Goal: Task Accomplishment & Management: Manage account settings

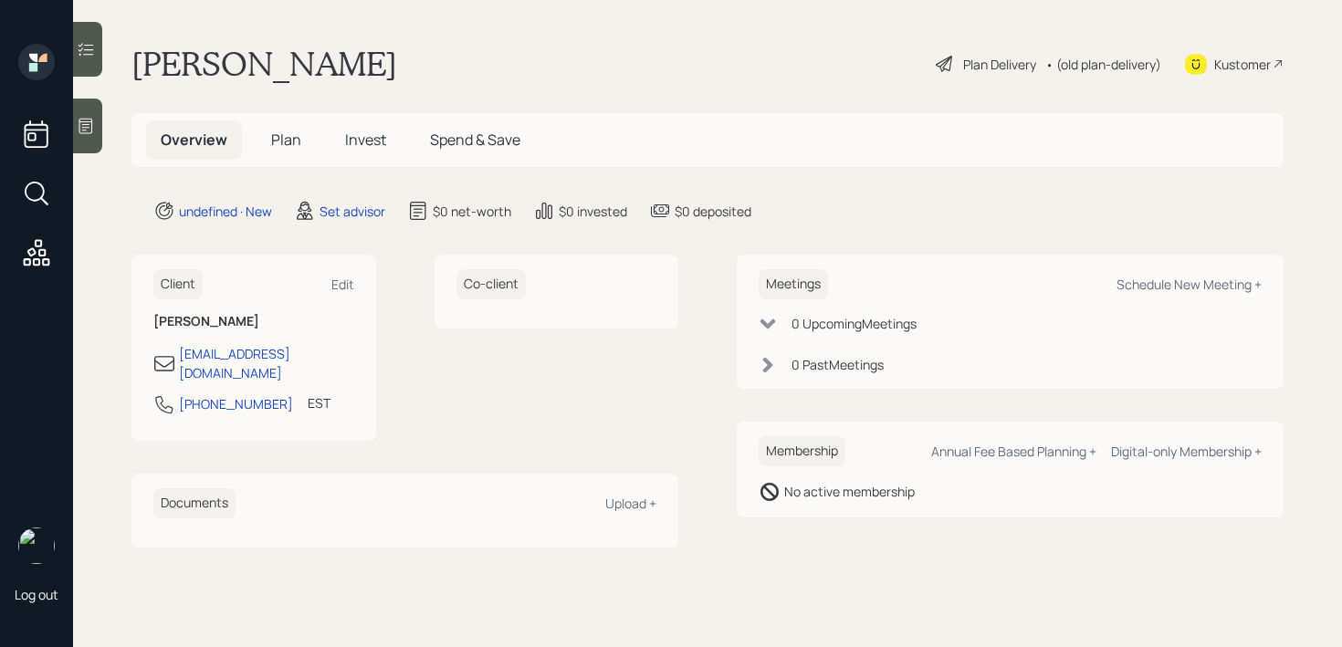
click at [97, 135] on div at bounding box center [87, 126] width 29 height 55
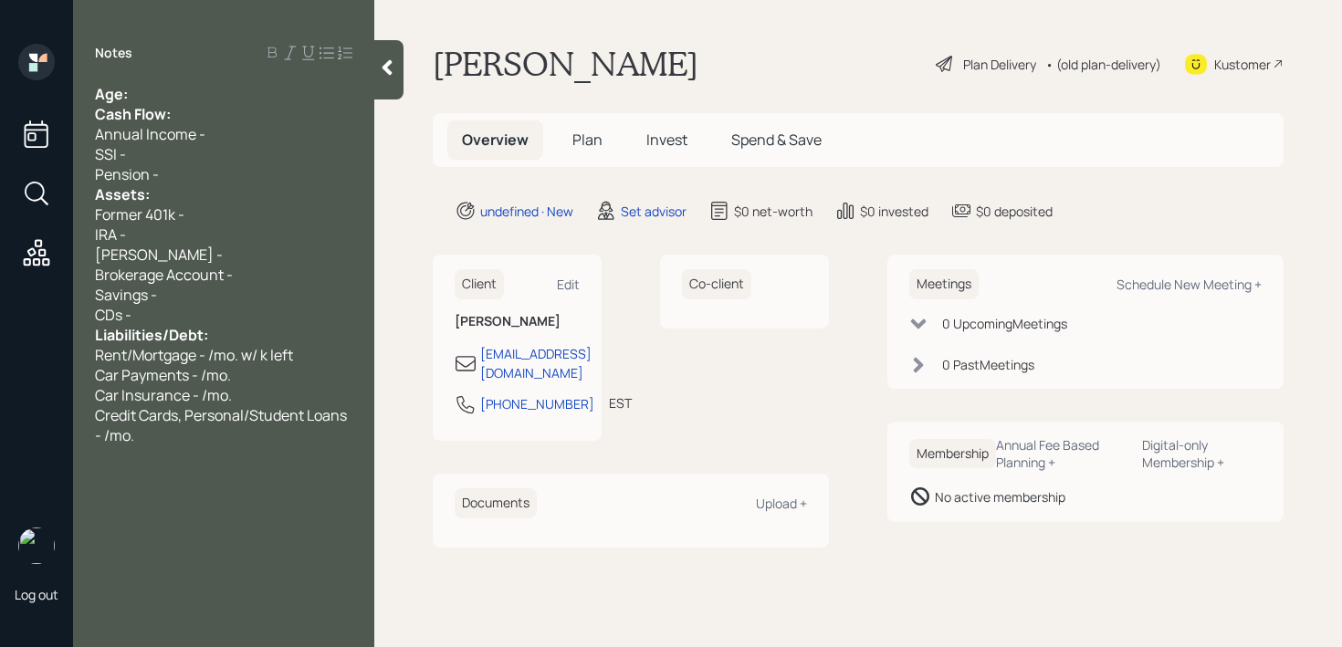
click at [142, 102] on div "Age:" at bounding box center [223, 94] width 257 height 20
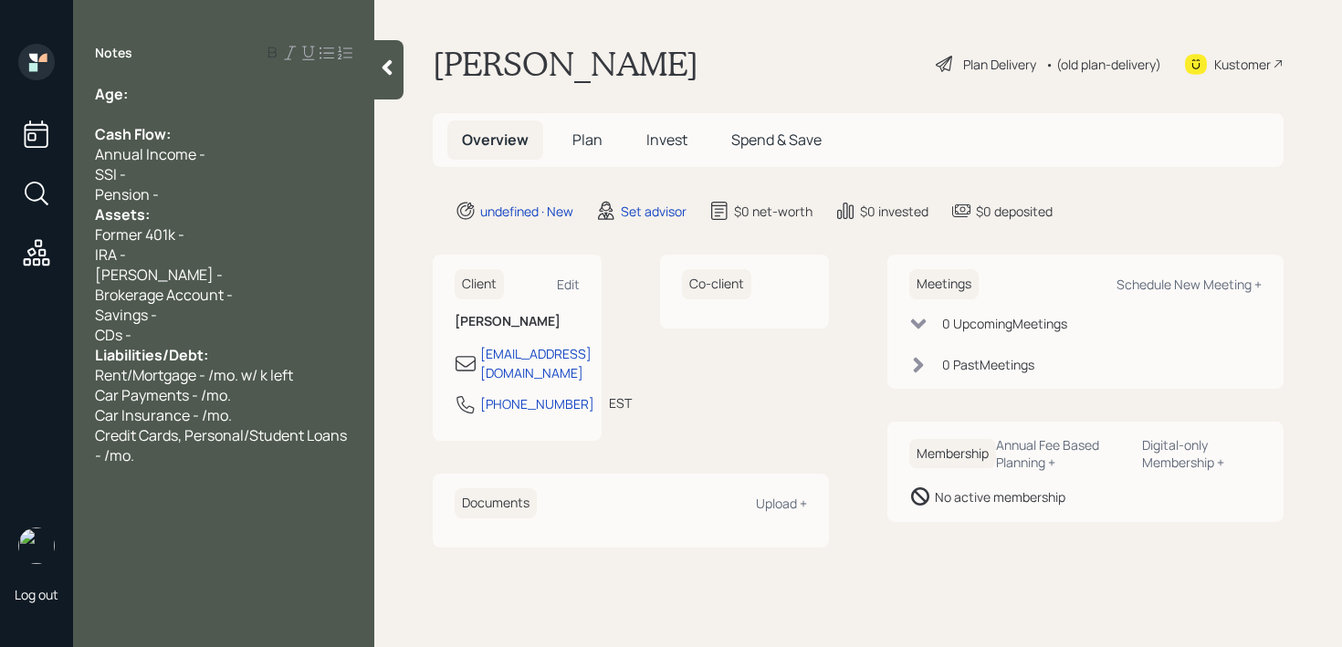
click at [240, 139] on div "Cash Flow:" at bounding box center [223, 134] width 257 height 20
click at [222, 192] on div "Pension -" at bounding box center [223, 194] width 257 height 20
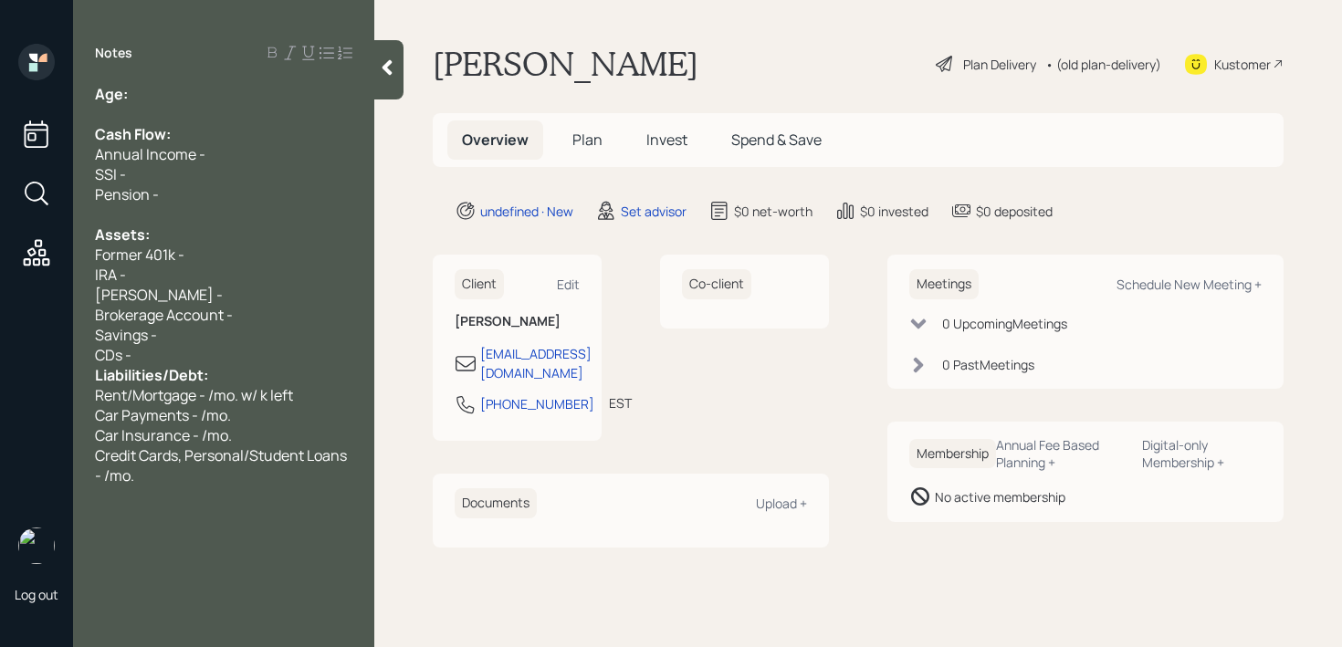
click at [225, 353] on div "CDs -" at bounding box center [223, 355] width 257 height 20
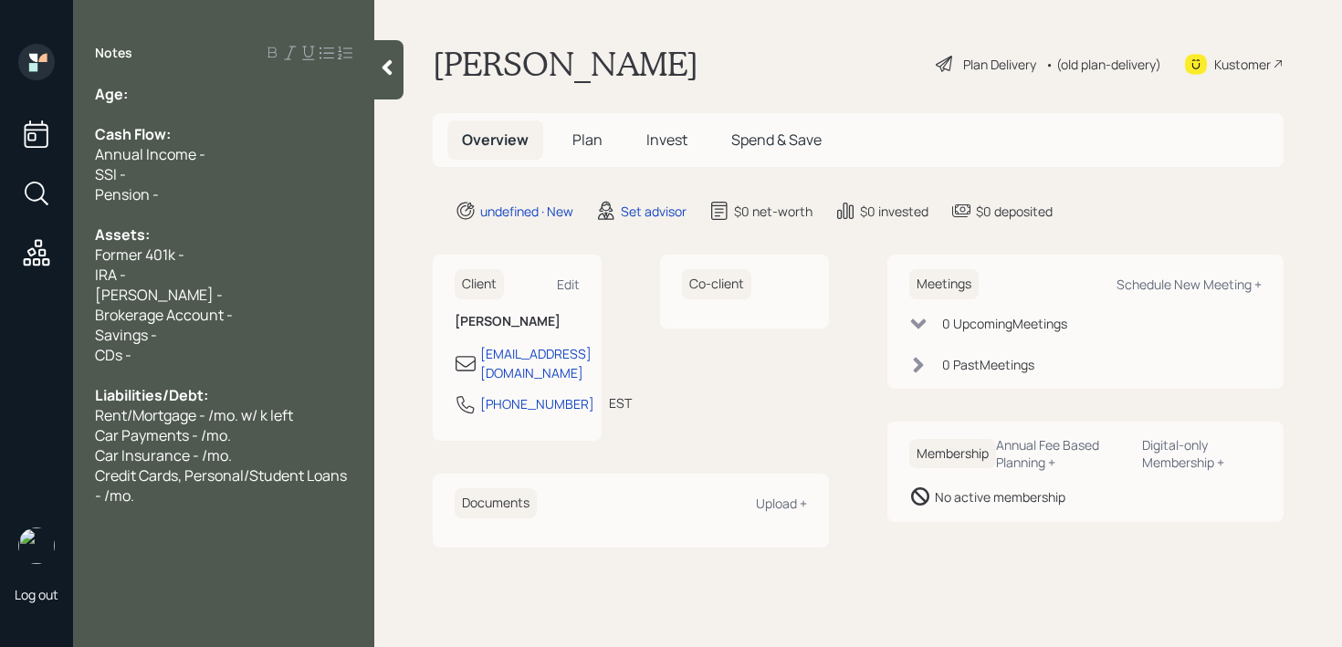
click at [157, 169] on div "SSI -" at bounding box center [223, 174] width 257 height 20
click at [161, 98] on div "Age:" at bounding box center [223, 94] width 257 height 20
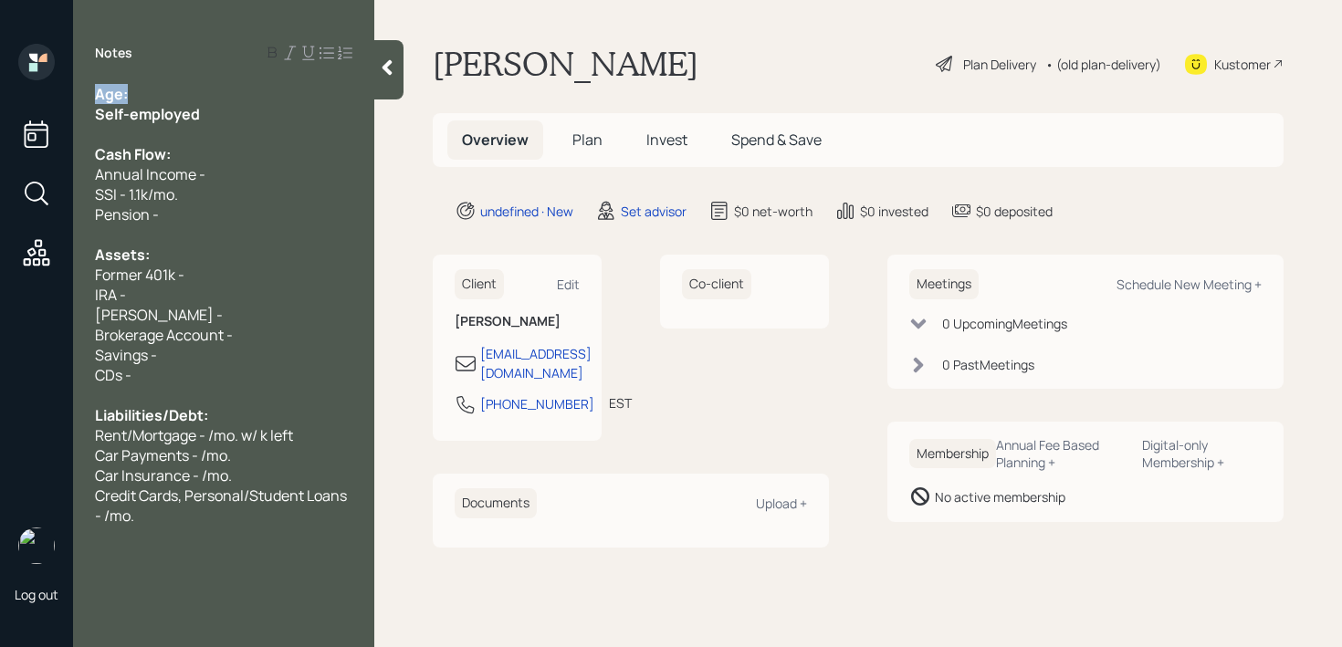
drag, startPoint x: 243, startPoint y: 100, endPoint x: 18, endPoint y: 100, distance: 224.6
click at [25, 100] on div "Log out Notes Age: Self-employed Cash Flow: Annual Income - SSI - 1.1k/mo. Pens…" at bounding box center [671, 323] width 1342 height 647
click at [166, 115] on span "Self-employed" at bounding box center [147, 114] width 105 height 20
drag, startPoint x: 220, startPoint y: 115, endPoint x: 0, endPoint y: 115, distance: 220.1
click at [0, 115] on div "Log out Notes Age: Self-employed Cash Flow: Annual Income - SSI - 1.1k/mo. Pens…" at bounding box center [671, 323] width 1342 height 647
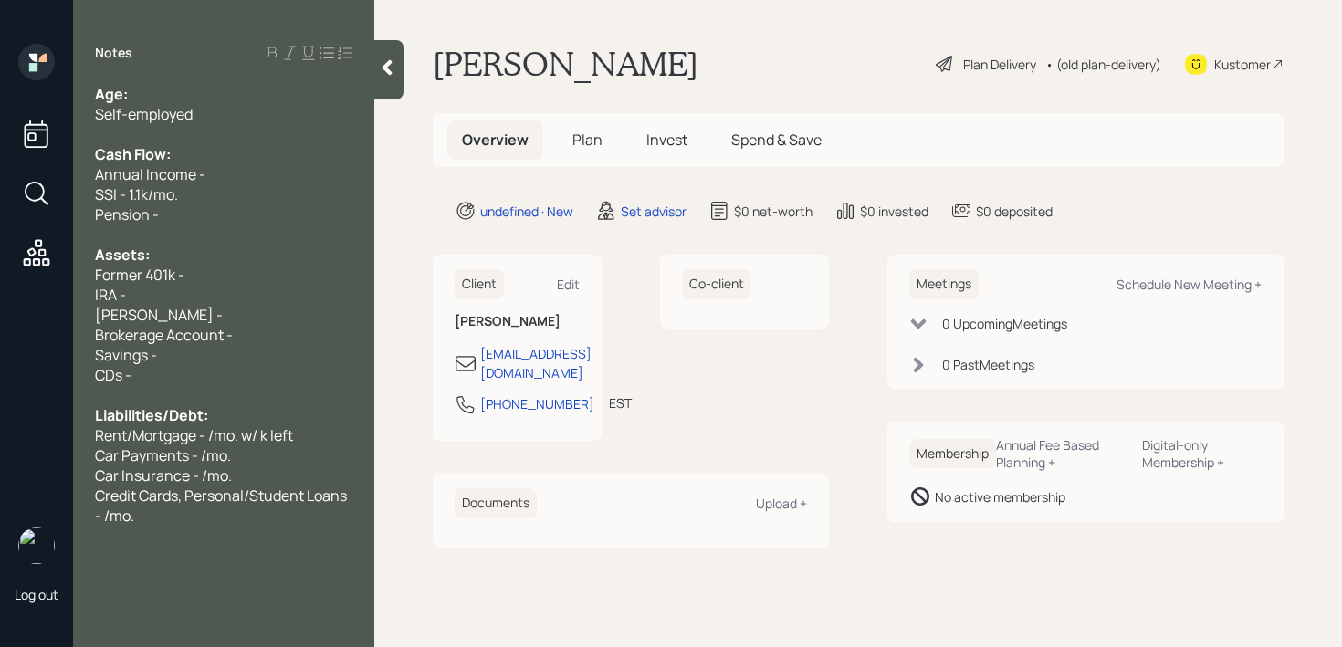
click at [153, 124] on div at bounding box center [223, 134] width 257 height 20
click at [215, 127] on div at bounding box center [223, 134] width 257 height 20
click at [243, 124] on div at bounding box center [223, 134] width 257 height 20
click at [251, 115] on div "Self-employed" at bounding box center [223, 114] width 257 height 20
click at [249, 96] on div "Age:" at bounding box center [223, 94] width 257 height 20
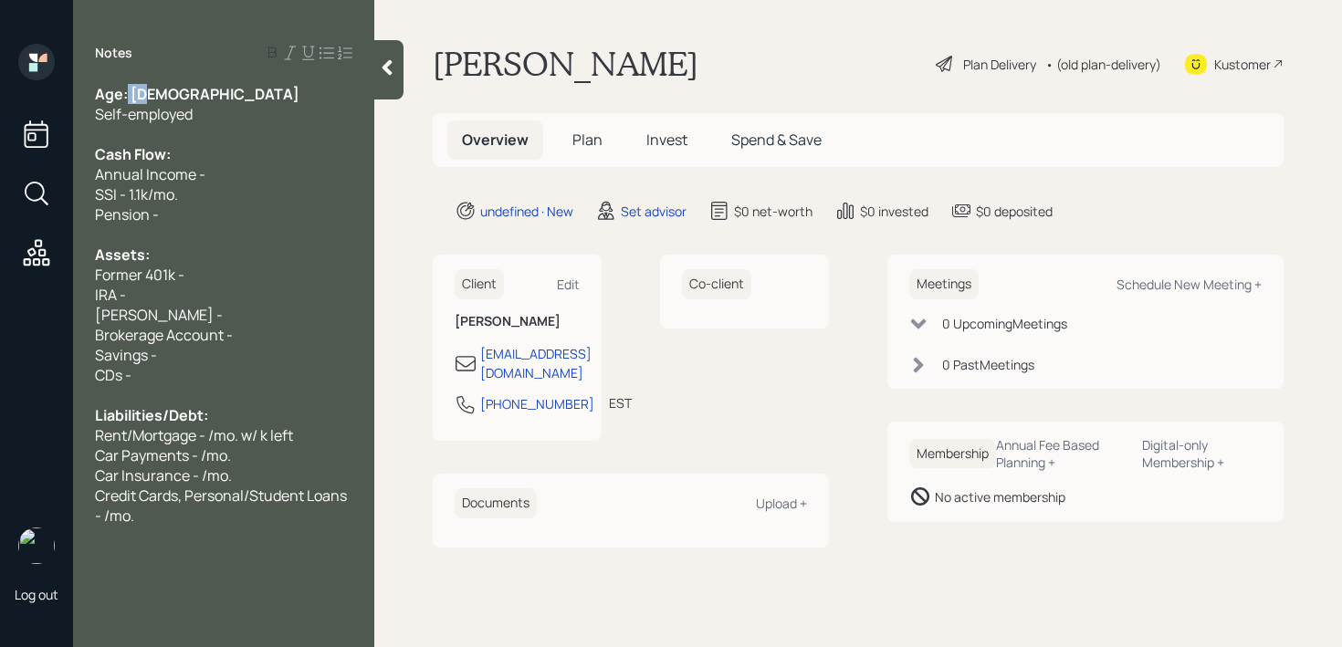
drag, startPoint x: 150, startPoint y: 91, endPoint x: 129, endPoint y: 91, distance: 21.0
click at [129, 91] on div "Age: [DEMOGRAPHIC_DATA]" at bounding box center [223, 94] width 257 height 20
click at [185, 92] on div "Age: [DEMOGRAPHIC_DATA]" at bounding box center [223, 94] width 257 height 20
click at [197, 158] on div "Cash Flow:" at bounding box center [223, 154] width 257 height 20
click at [212, 169] on div "Annual Income -" at bounding box center [223, 174] width 257 height 20
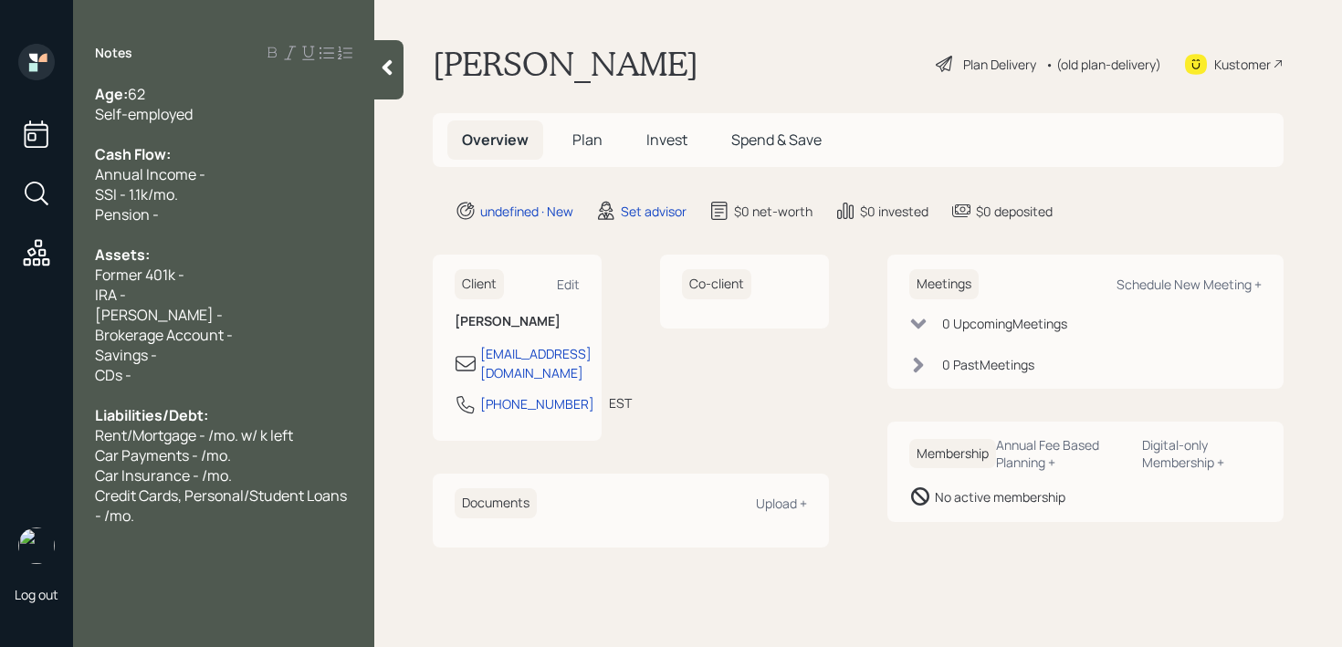
click at [215, 215] on div "Pension -" at bounding box center [223, 215] width 257 height 20
click at [208, 258] on div "Assets:" at bounding box center [223, 255] width 257 height 20
click at [236, 121] on div "Self-employed" at bounding box center [223, 114] width 257 height 20
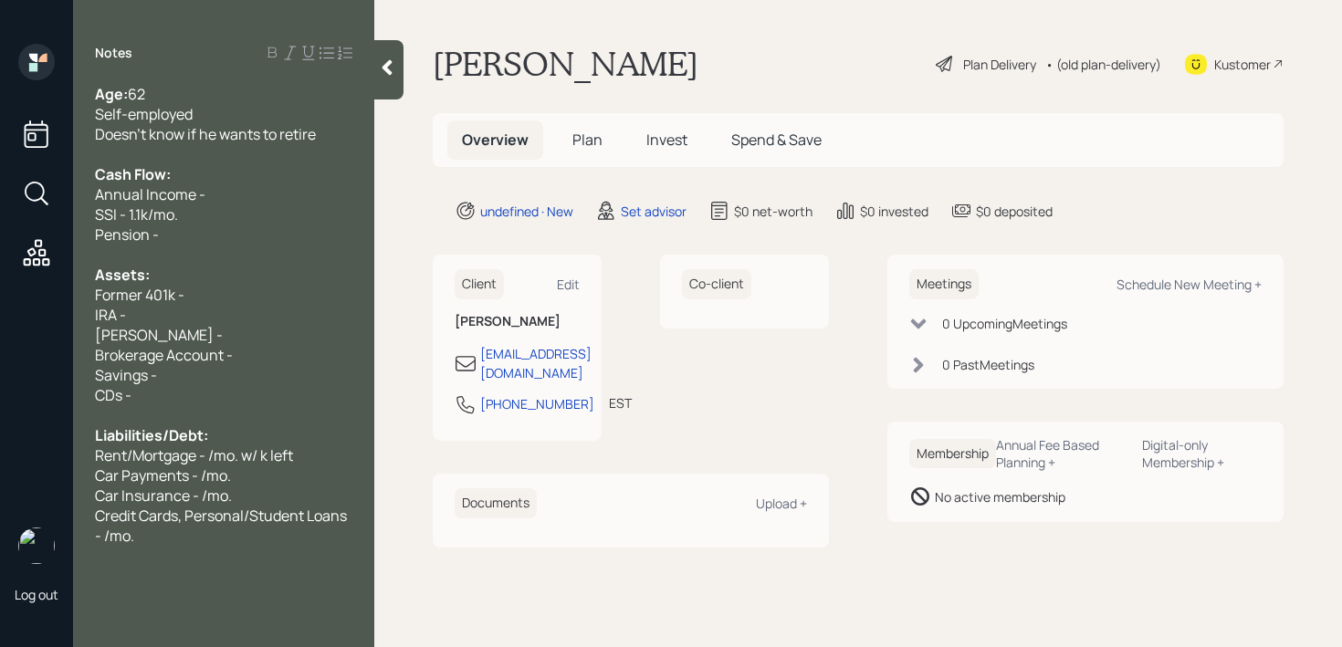
click at [238, 122] on div "Self-employed" at bounding box center [223, 114] width 257 height 20
click at [238, 266] on div "Assets:" at bounding box center [223, 275] width 257 height 20
click at [257, 236] on div "Pension -" at bounding box center [223, 235] width 257 height 20
click at [329, 142] on div "Doesn't know if he wants to retire" at bounding box center [223, 134] width 257 height 20
drag, startPoint x: 330, startPoint y: 142, endPoint x: 148, endPoint y: 141, distance: 181.7
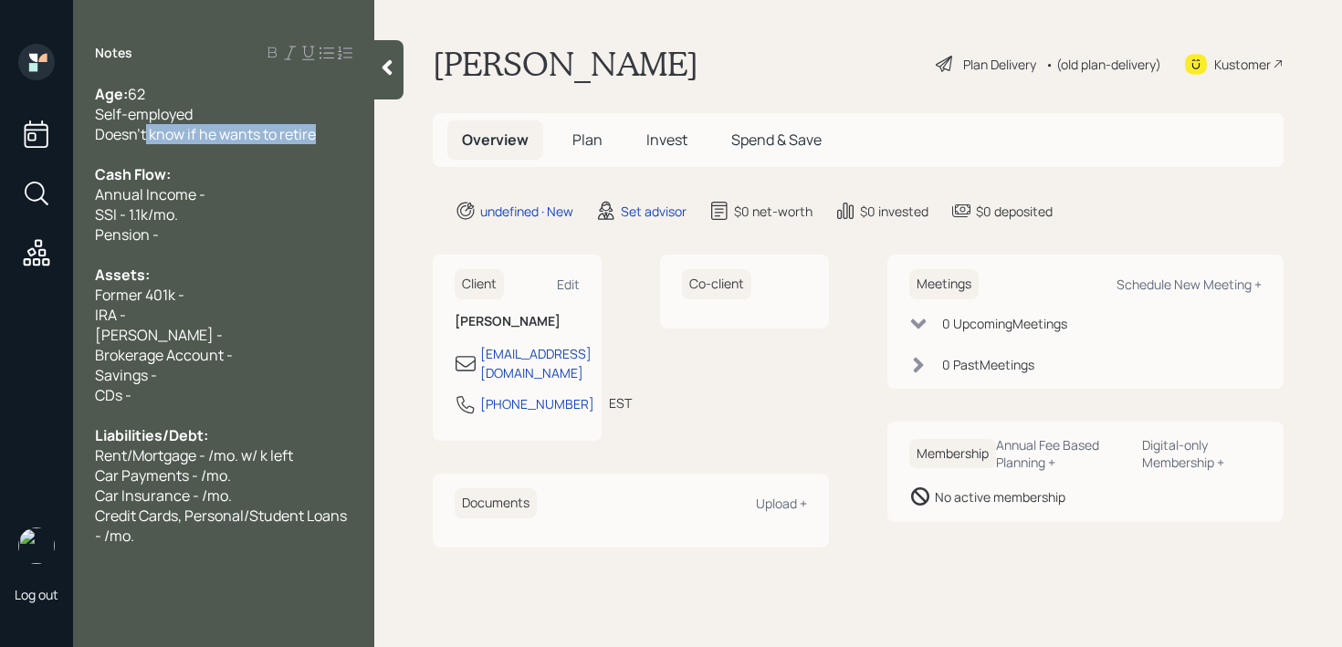
click at [148, 141] on div "Doesn't know if he wants to retire" at bounding box center [223, 134] width 257 height 20
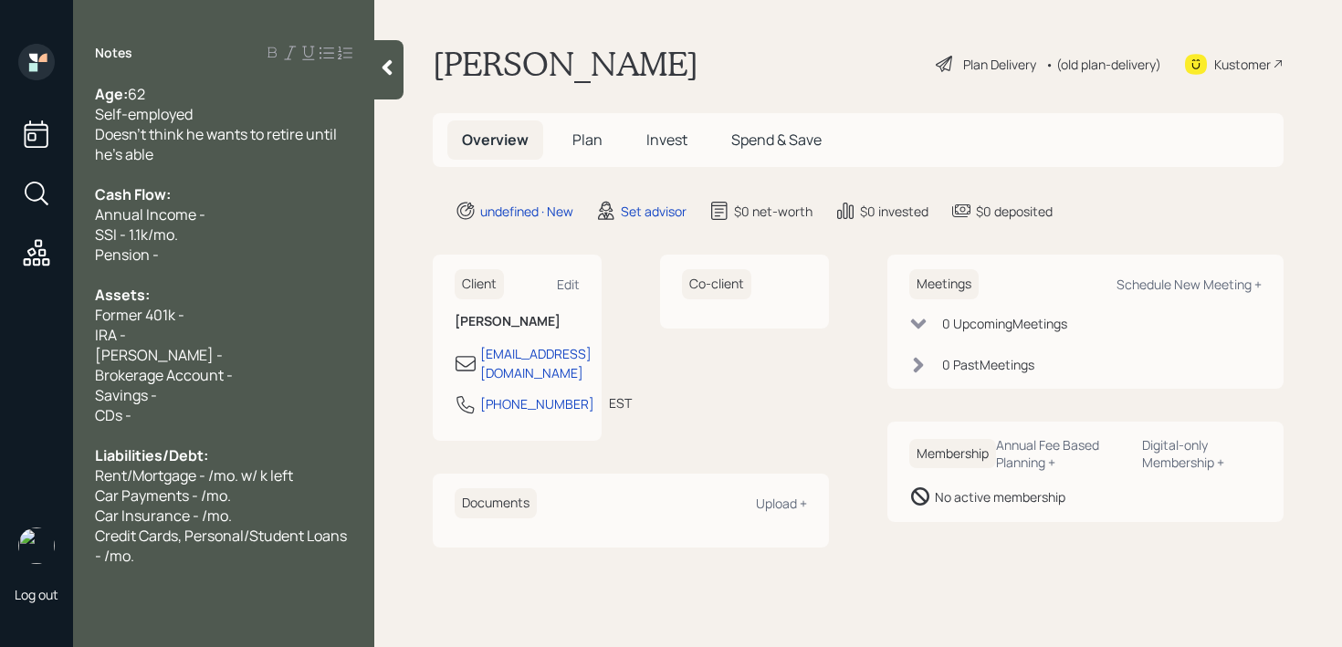
click at [243, 221] on div "Annual Income -" at bounding box center [223, 215] width 257 height 20
click at [243, 334] on div "IRA -" at bounding box center [223, 335] width 257 height 20
click at [243, 356] on div "[PERSON_NAME] -" at bounding box center [223, 355] width 257 height 20
click at [236, 93] on div "Age: [DEMOGRAPHIC_DATA]" at bounding box center [223, 94] width 257 height 20
click at [236, 115] on div "Self-employed" at bounding box center [223, 114] width 257 height 20
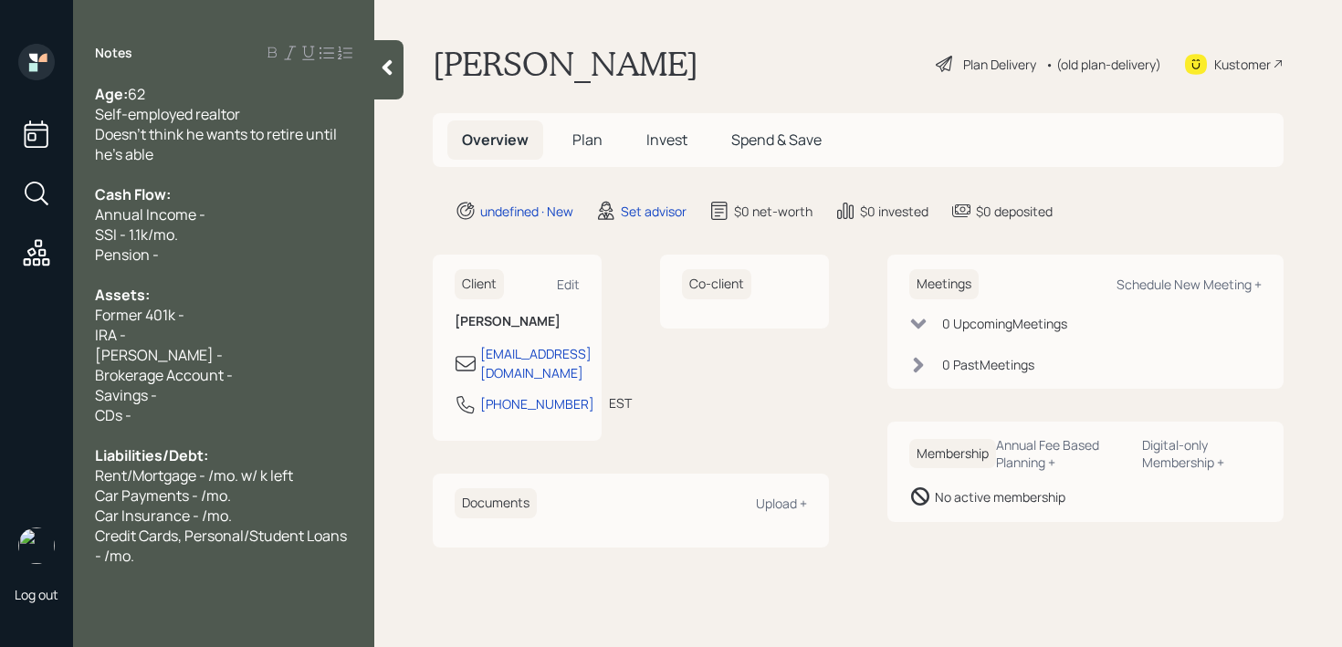
click at [204, 563] on div "Credit Cards, Personal/Student Loans - /mo." at bounding box center [223, 546] width 257 height 40
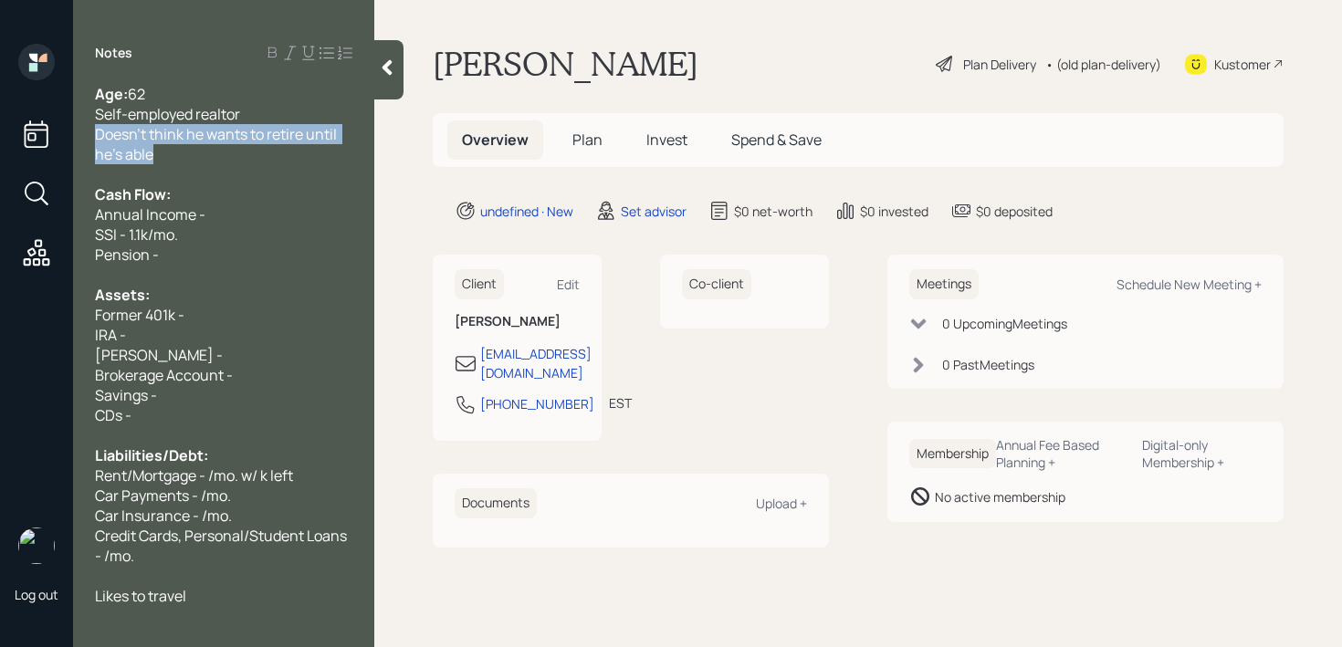
drag, startPoint x: 220, startPoint y: 176, endPoint x: 75, endPoint y: 136, distance: 150.6
click at [75, 136] on div "Age: [DEMOGRAPHIC_DATA] Self-employed realtor Doesn't think he wants to retire …" at bounding box center [223, 345] width 301 height 522
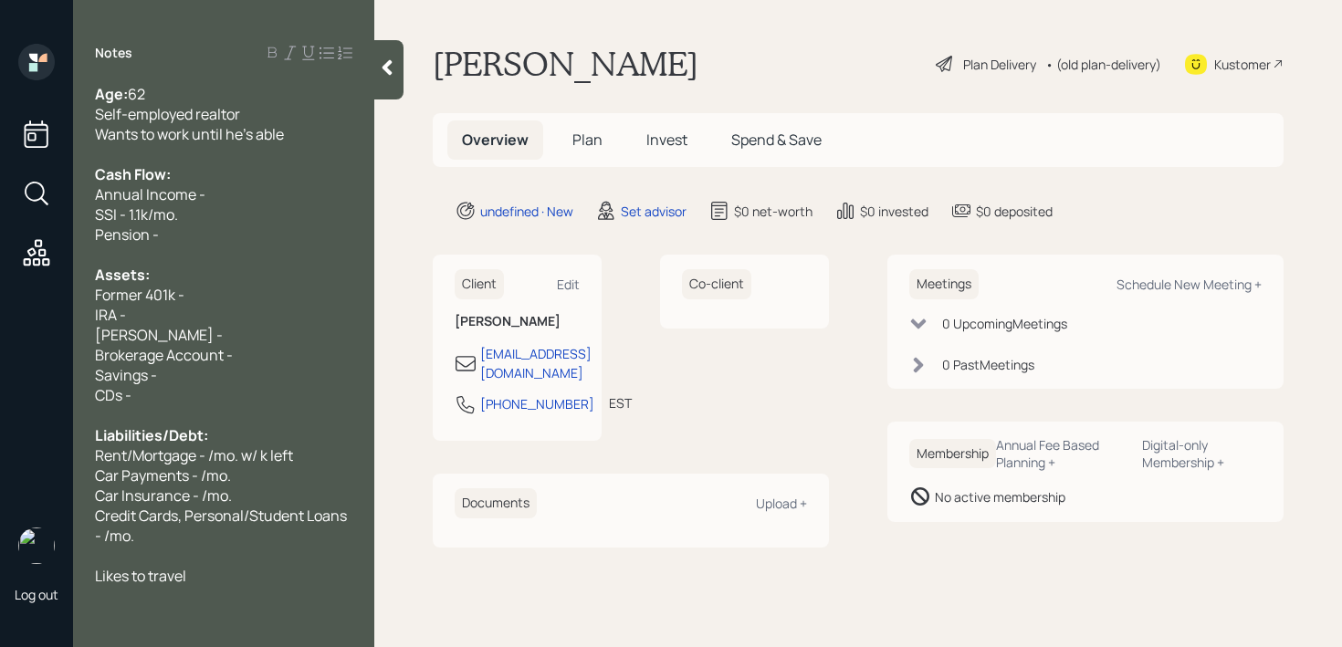
click at [165, 226] on div "Pension -" at bounding box center [223, 235] width 257 height 20
click at [180, 226] on div "Pension -" at bounding box center [223, 235] width 257 height 20
click at [219, 175] on div "Cash Flow:" at bounding box center [223, 174] width 257 height 20
click at [222, 194] on div "Annual Income -" at bounding box center [223, 194] width 257 height 20
click at [304, 372] on div "Savings -" at bounding box center [223, 375] width 257 height 20
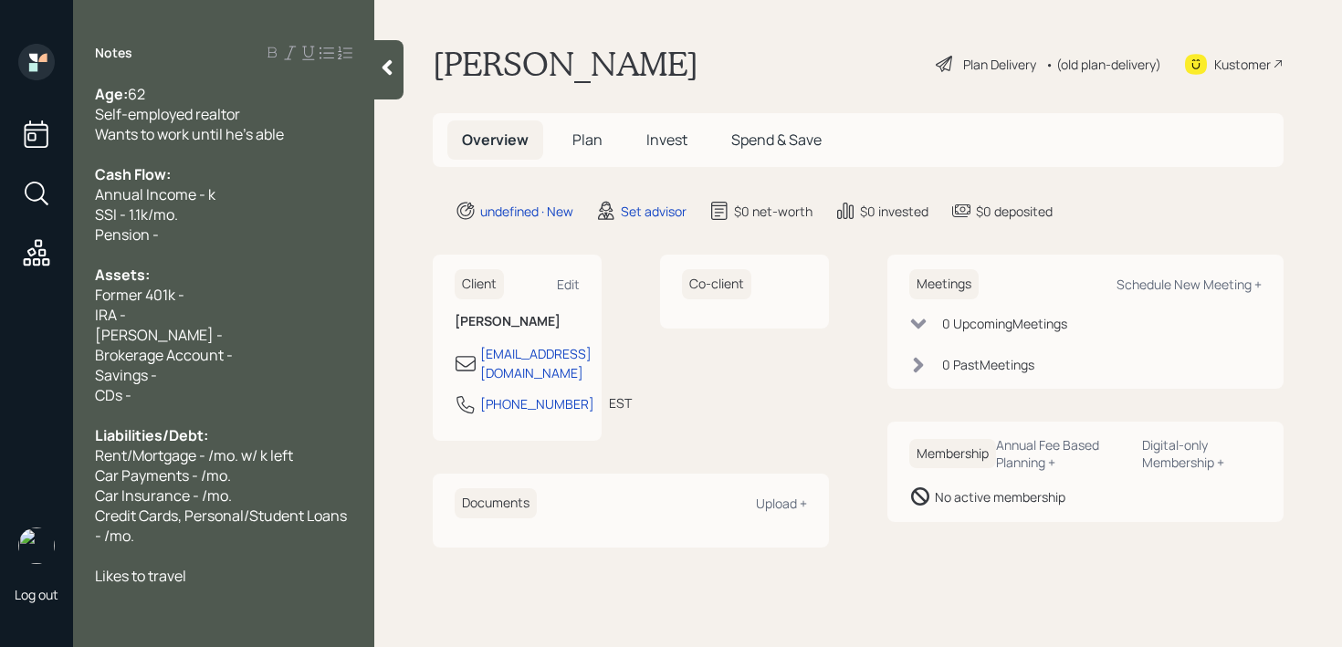
click at [311, 354] on div "Brokerage Account -" at bounding box center [223, 355] width 257 height 20
drag, startPoint x: 260, startPoint y: 313, endPoint x: 0, endPoint y: 313, distance: 260.2
click at [0, 313] on div "Log out Notes Age: [DEMOGRAPHIC_DATA] [DEMOGRAPHIC_DATA] realtor Wants to work …" at bounding box center [671, 323] width 1342 height 647
click at [227, 307] on div "IRA -" at bounding box center [223, 315] width 257 height 20
drag, startPoint x: 220, startPoint y: 330, endPoint x: 0, endPoint y: 329, distance: 220.1
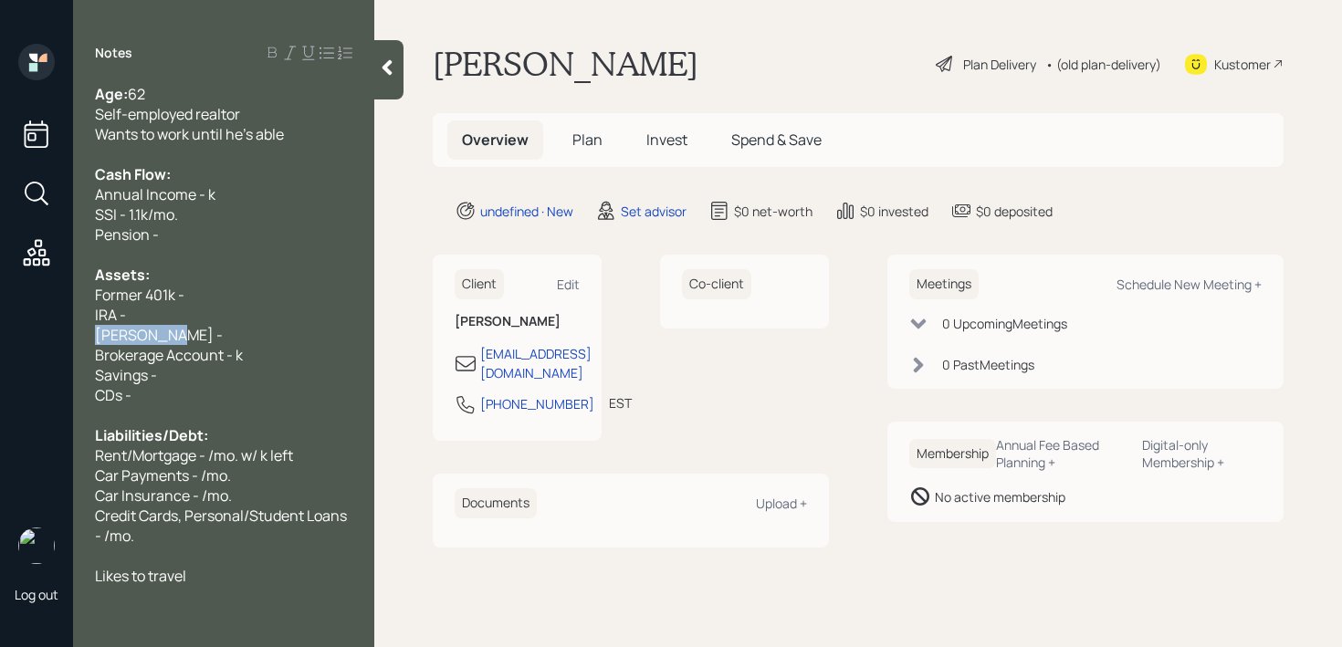
click at [0, 329] on div "Log out Notes Age: [DEMOGRAPHIC_DATA] [DEMOGRAPHIC_DATA] realtor Wants to work …" at bounding box center [671, 323] width 1342 height 647
click at [184, 325] on div "[PERSON_NAME] -" at bounding box center [223, 335] width 257 height 20
drag, startPoint x: 194, startPoint y: 337, endPoint x: 72, endPoint y: 315, distance: 123.4
click at [72, 315] on div "Log out Notes Age: [DEMOGRAPHIC_DATA] [DEMOGRAPHIC_DATA] realtor Wants to work …" at bounding box center [671, 323] width 1342 height 647
click at [233, 353] on span "Brokerage Account - k" at bounding box center [169, 355] width 148 height 20
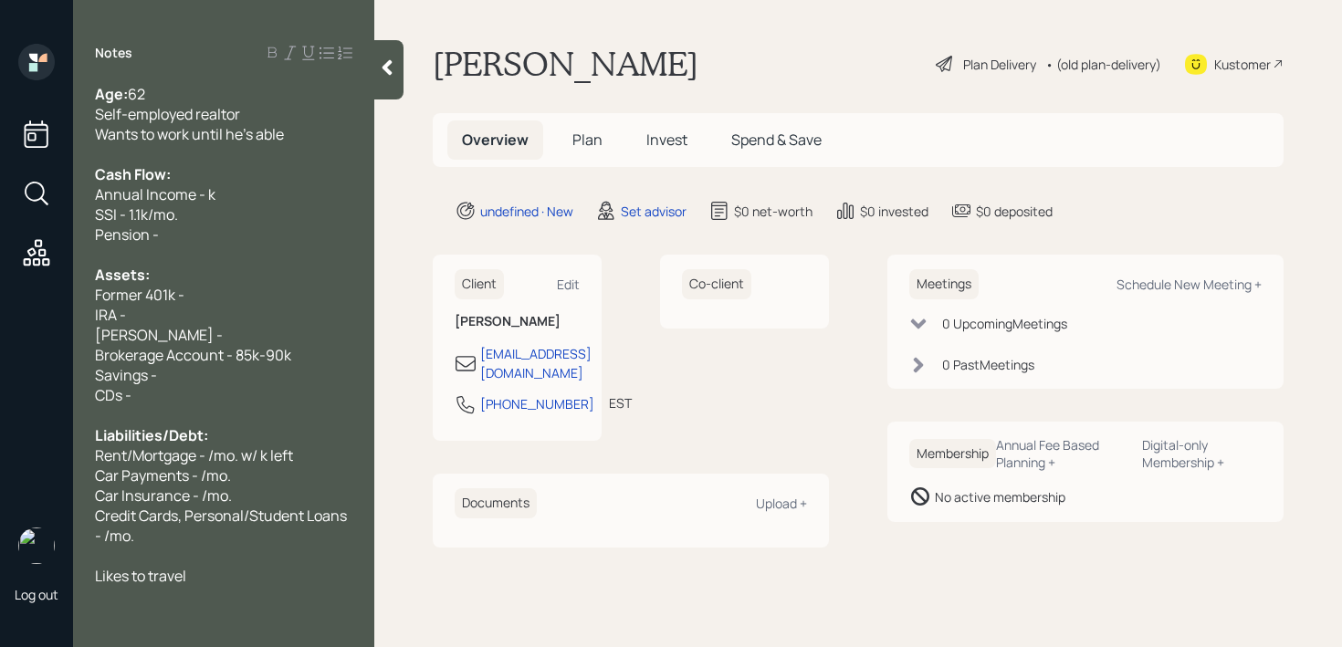
click at [214, 307] on div "IRA -" at bounding box center [223, 315] width 257 height 20
drag, startPoint x: 207, startPoint y: 331, endPoint x: 0, endPoint y: 332, distance: 207.3
click at [0, 332] on div "Log out Notes Age: [DEMOGRAPHIC_DATA] [DEMOGRAPHIC_DATA] realtor Wants to work …" at bounding box center [671, 323] width 1342 height 647
click at [152, 315] on div "IRA -" at bounding box center [223, 315] width 257 height 20
drag, startPoint x: 179, startPoint y: 335, endPoint x: 30, endPoint y: 313, distance: 150.4
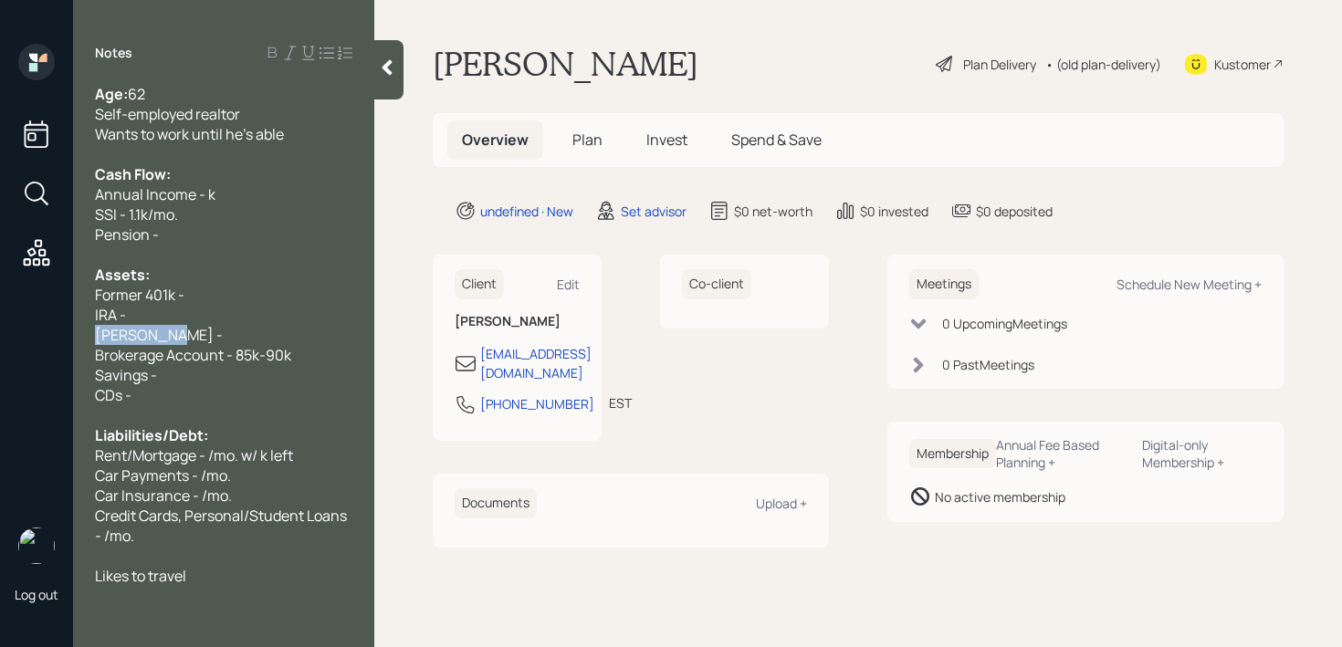
click at [30, 317] on div "Log out Notes Age: [DEMOGRAPHIC_DATA] [DEMOGRAPHIC_DATA] realtor Wants to work …" at bounding box center [671, 323] width 1342 height 647
click at [235, 317] on div "IRA -" at bounding box center [223, 315] width 257 height 20
drag, startPoint x: 233, startPoint y: 328, endPoint x: 49, endPoint y: 326, distance: 183.5
click at [49, 326] on div "Log out Notes Age: [DEMOGRAPHIC_DATA] [DEMOGRAPHIC_DATA] realtor Wants to work …" at bounding box center [671, 323] width 1342 height 647
click at [177, 312] on div "IRA -" at bounding box center [223, 315] width 257 height 20
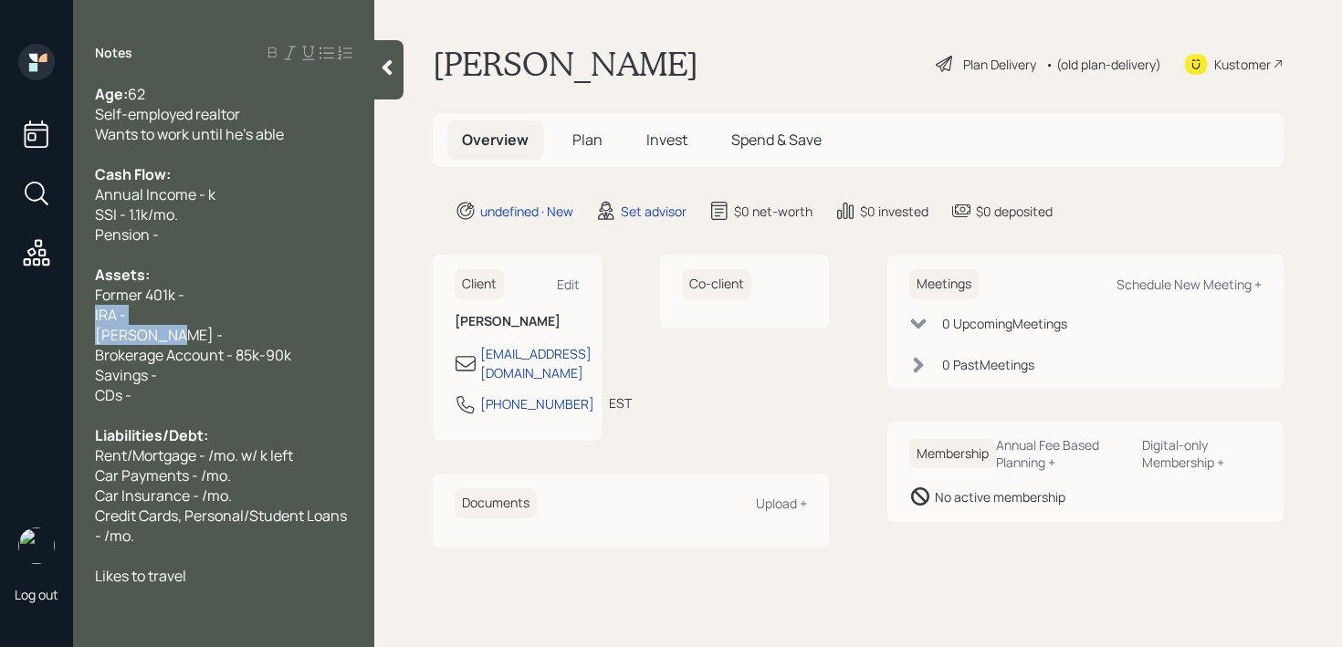
drag, startPoint x: 176, startPoint y: 333, endPoint x: 88, endPoint y: 308, distance: 92.2
click at [89, 308] on div "Age: [DEMOGRAPHIC_DATA] [DEMOGRAPHIC_DATA] realtor Wants to work until he's abl…" at bounding box center [223, 335] width 301 height 502
click at [378, 226] on main "[PERSON_NAME] Plan Delivery • (old plan-delivery) Kustomer Overview Plan Invest…" at bounding box center [858, 323] width 968 height 647
click at [245, 303] on div "Former 401k -" at bounding box center [223, 295] width 257 height 20
click at [233, 354] on span "Brokerage Account - 85k-90k" at bounding box center [193, 355] width 196 height 20
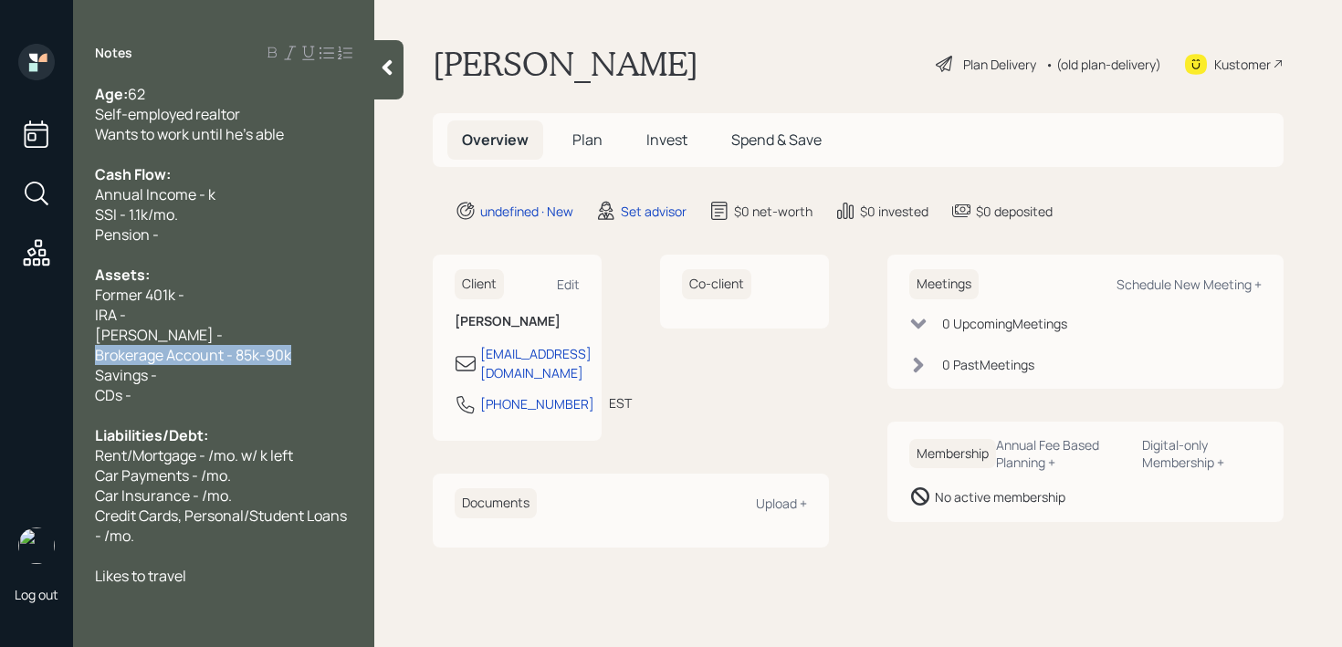
drag, startPoint x: 296, startPoint y: 354, endPoint x: 0, endPoint y: 355, distance: 295.8
click at [0, 355] on div "Log out Notes Age: [DEMOGRAPHIC_DATA] [DEMOGRAPHIC_DATA] realtor Wants to work …" at bounding box center [671, 323] width 1342 height 647
click at [224, 353] on span "Brokerage Account - 85k-90k" at bounding box center [193, 355] width 196 height 20
click at [225, 332] on div "[PERSON_NAME] -" at bounding box center [223, 335] width 257 height 20
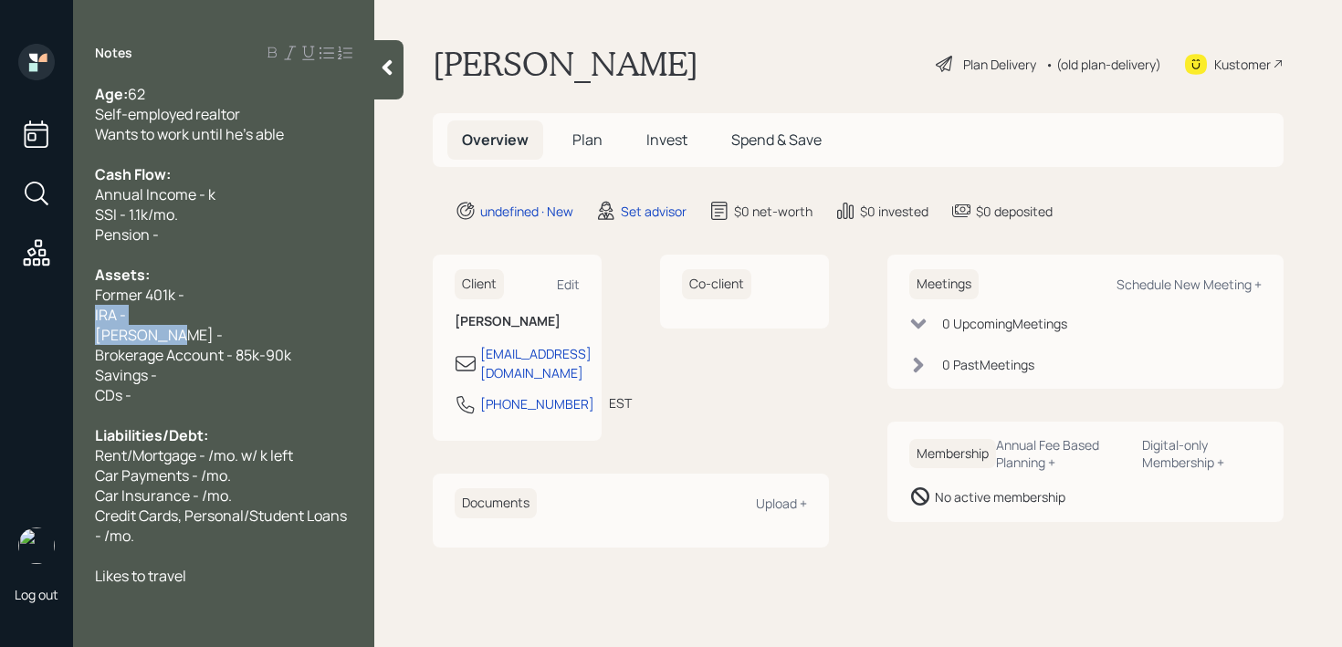
drag, startPoint x: 223, startPoint y: 336, endPoint x: 39, endPoint y: 318, distance: 184.4
click at [39, 318] on div "Log out Notes Age: [DEMOGRAPHIC_DATA] [DEMOGRAPHIC_DATA] realtor Wants to work …" at bounding box center [671, 323] width 1342 height 647
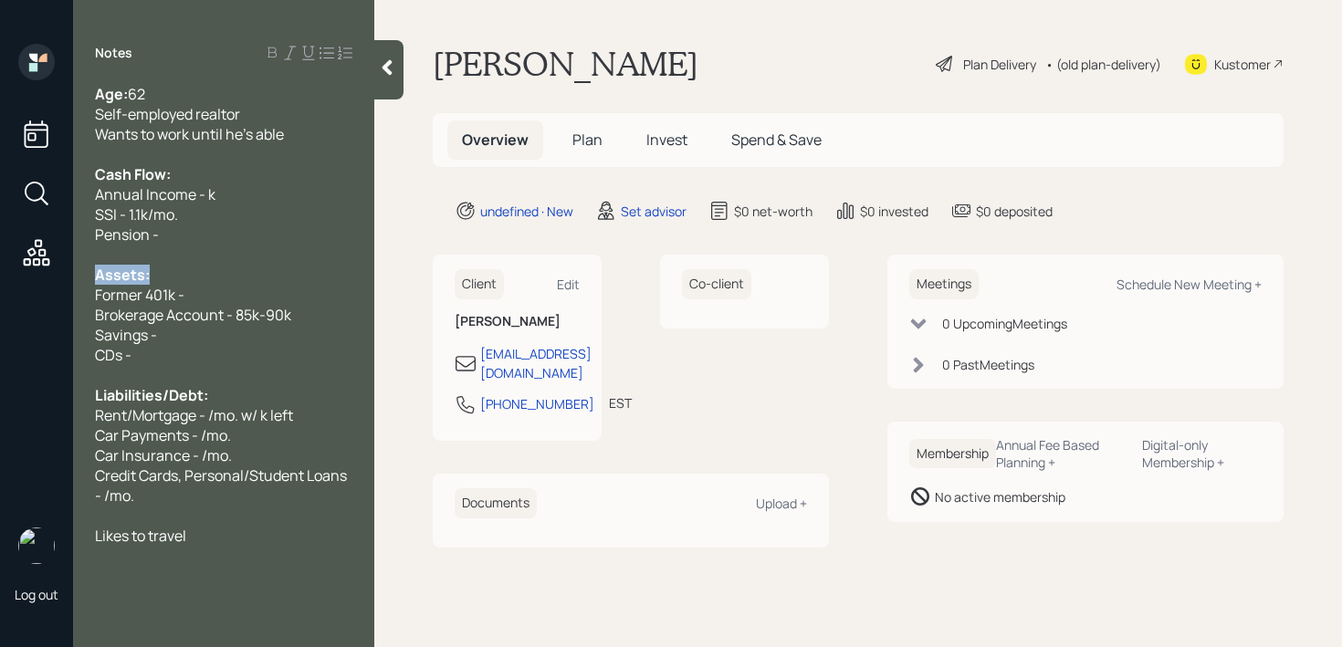
drag, startPoint x: 231, startPoint y: 283, endPoint x: 0, endPoint y: 283, distance: 231.0
click at [0, 283] on div "Log out Notes Age: [DEMOGRAPHIC_DATA] [DEMOGRAPHIC_DATA] realtor Wants to work …" at bounding box center [671, 323] width 1342 height 647
click at [262, 311] on span "Brokerage Account - 85k-90k" at bounding box center [193, 315] width 196 height 20
drag, startPoint x: 279, startPoint y: 297, endPoint x: 0, endPoint y: 297, distance: 279.4
click at [0, 297] on div "Log out Notes Age: [DEMOGRAPHIC_DATA] [DEMOGRAPHIC_DATA] realtor Wants to work …" at bounding box center [671, 323] width 1342 height 647
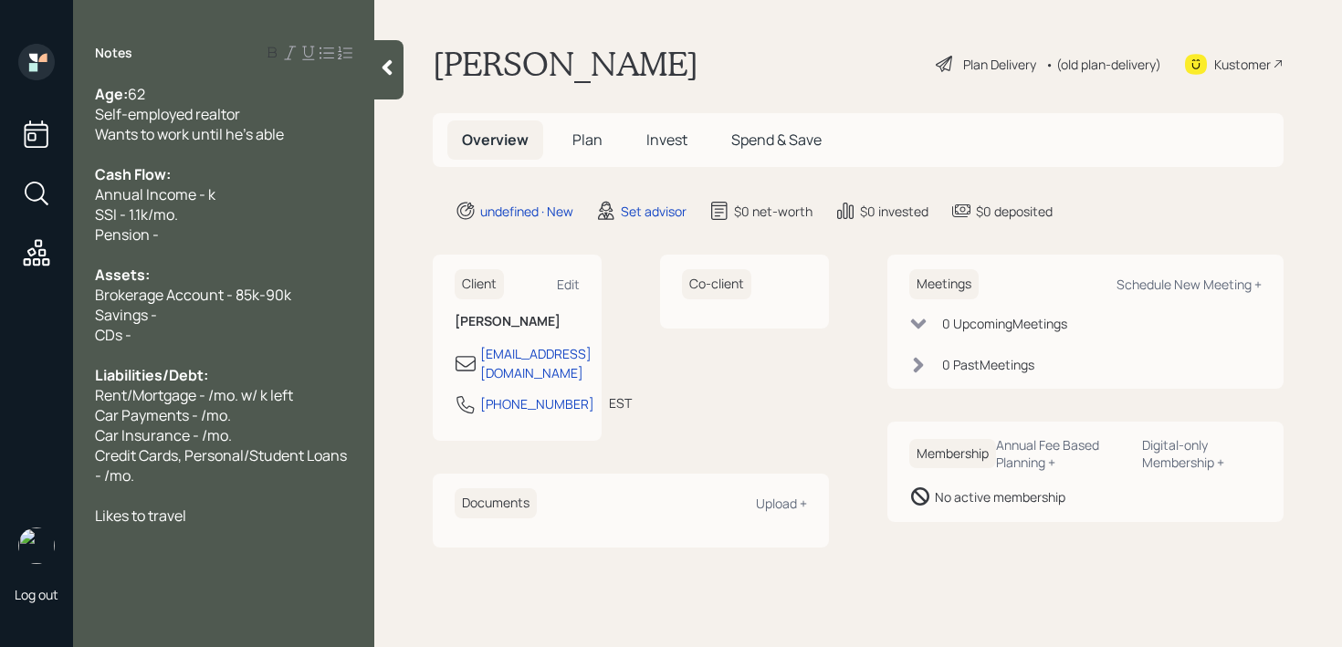
click at [191, 296] on span "Brokerage Account - 85k-90k" at bounding box center [193, 295] width 196 height 20
click at [191, 313] on div "Savings -" at bounding box center [223, 315] width 257 height 20
click at [218, 331] on div "CDs -" at bounding box center [223, 335] width 257 height 20
click at [271, 105] on div "Self-employed realtor" at bounding box center [223, 114] width 257 height 20
click at [185, 202] on span "Annual Income - k" at bounding box center [155, 194] width 121 height 20
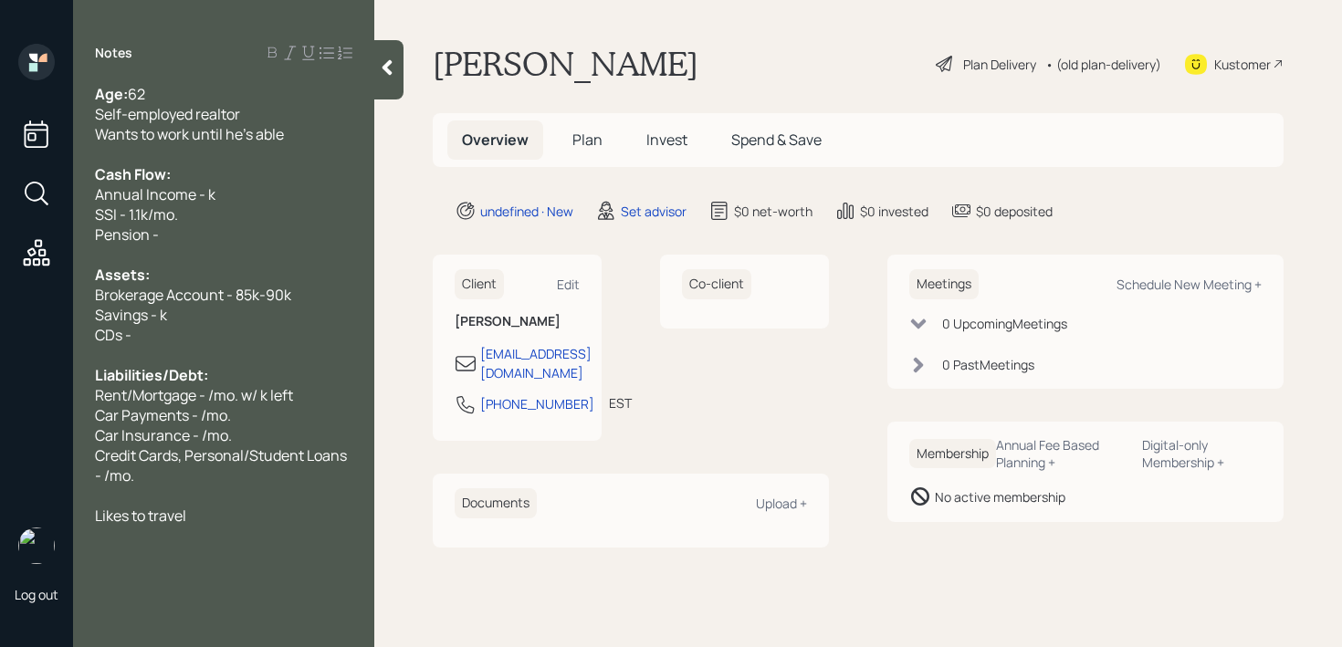
click at [223, 194] on div "Annual Income - k" at bounding box center [223, 194] width 257 height 20
drag, startPoint x: 199, startPoint y: 236, endPoint x: 0, endPoint y: 236, distance: 199.1
click at [0, 236] on div "Log out Notes Age: [DEMOGRAPHIC_DATA] [DEMOGRAPHIC_DATA] realtor Wants to work …" at bounding box center [671, 323] width 1342 height 647
click at [250, 517] on div "Likes to travel" at bounding box center [223, 516] width 257 height 20
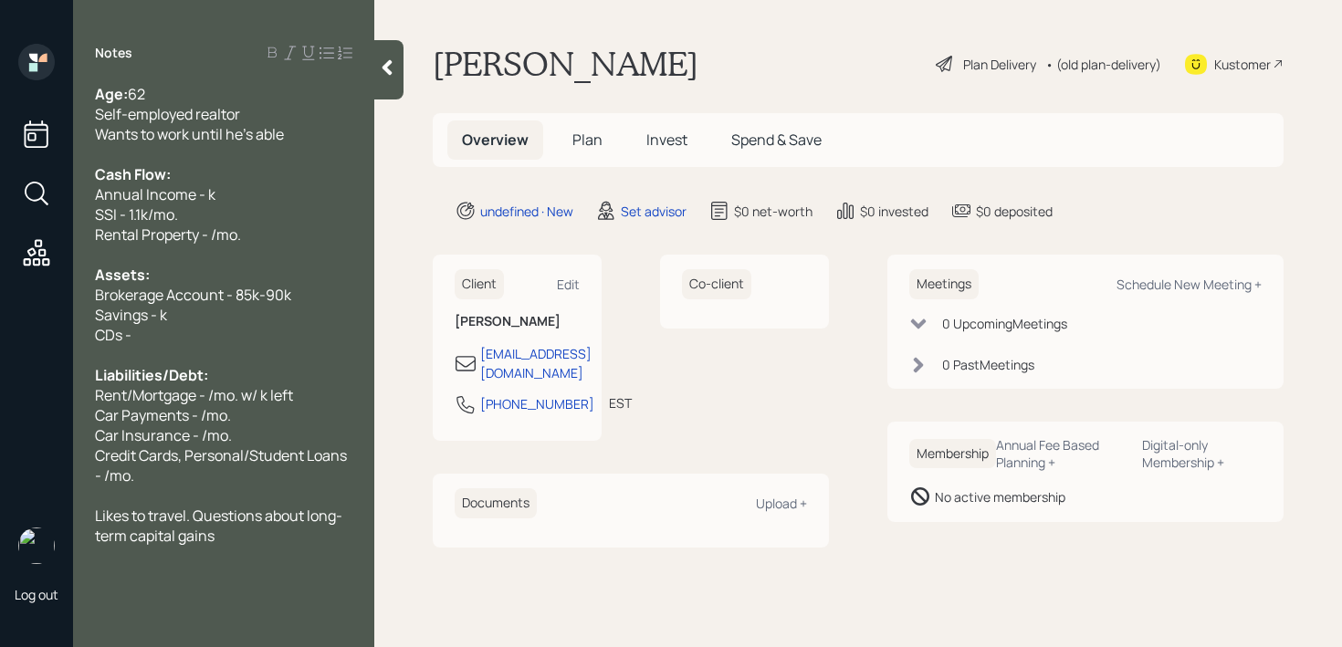
click at [160, 317] on span "Savings - k" at bounding box center [131, 315] width 72 height 20
drag, startPoint x: 195, startPoint y: 320, endPoint x: 0, endPoint y: 316, distance: 195.4
click at [0, 316] on div "Log out Notes Age: [DEMOGRAPHIC_DATA] [DEMOGRAPHIC_DATA] realtor Wants to work …" at bounding box center [671, 323] width 1342 height 647
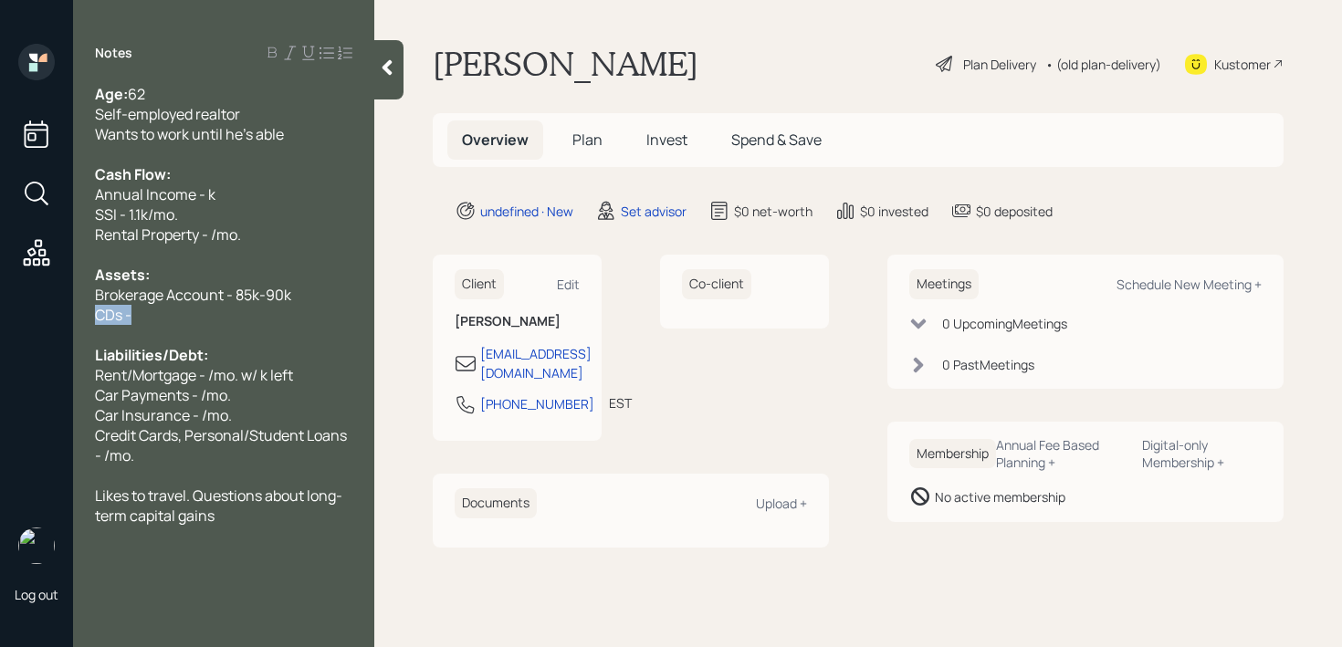
drag, startPoint x: 142, startPoint y: 309, endPoint x: 0, endPoint y: 313, distance: 141.6
click at [0, 313] on div "Log out Notes Age: [DEMOGRAPHIC_DATA] [DEMOGRAPHIC_DATA] realtor Wants to work …" at bounding box center [671, 323] width 1342 height 647
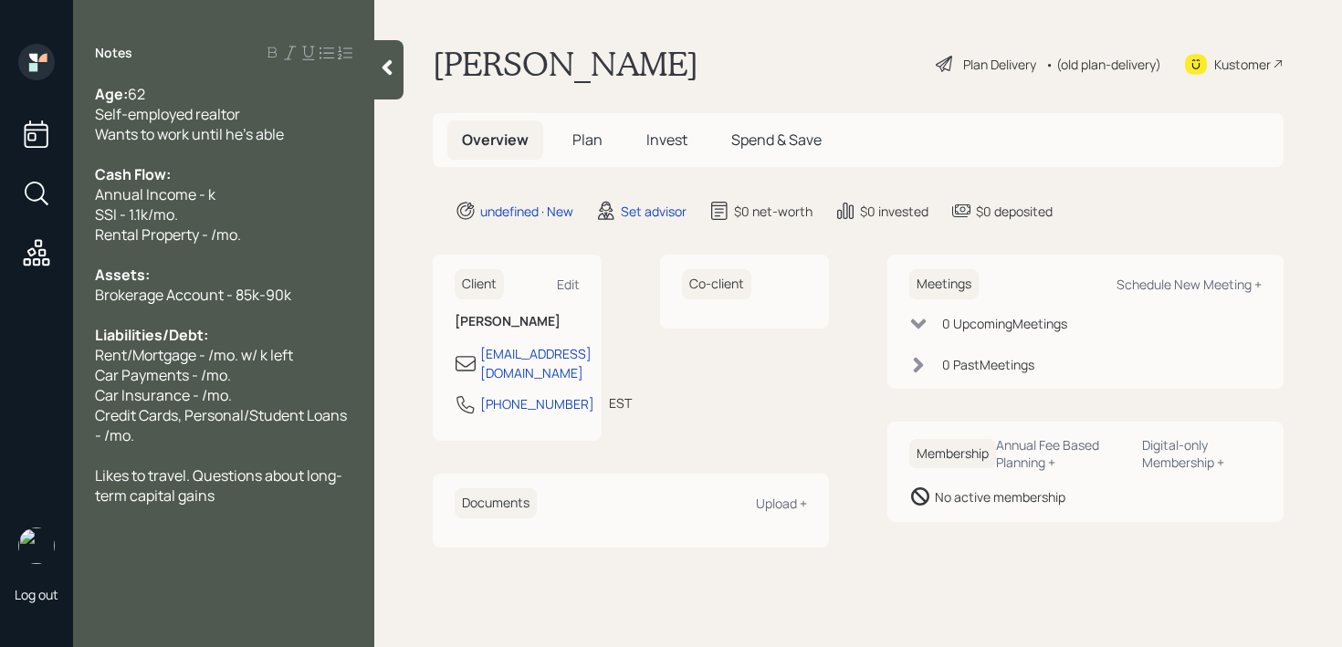
click at [205, 194] on span "Annual Income - k" at bounding box center [155, 194] width 121 height 20
click at [113, 312] on div at bounding box center [223, 315] width 257 height 20
click at [174, 299] on span "Brokerage Account - 85k-90k" at bounding box center [193, 295] width 196 height 20
click at [187, 336] on span "Liabilities/Debt:" at bounding box center [151, 335] width 113 height 20
click at [196, 470] on span "Likes to travel. Questions about long-term capital gains" at bounding box center [218, 486] width 247 height 40
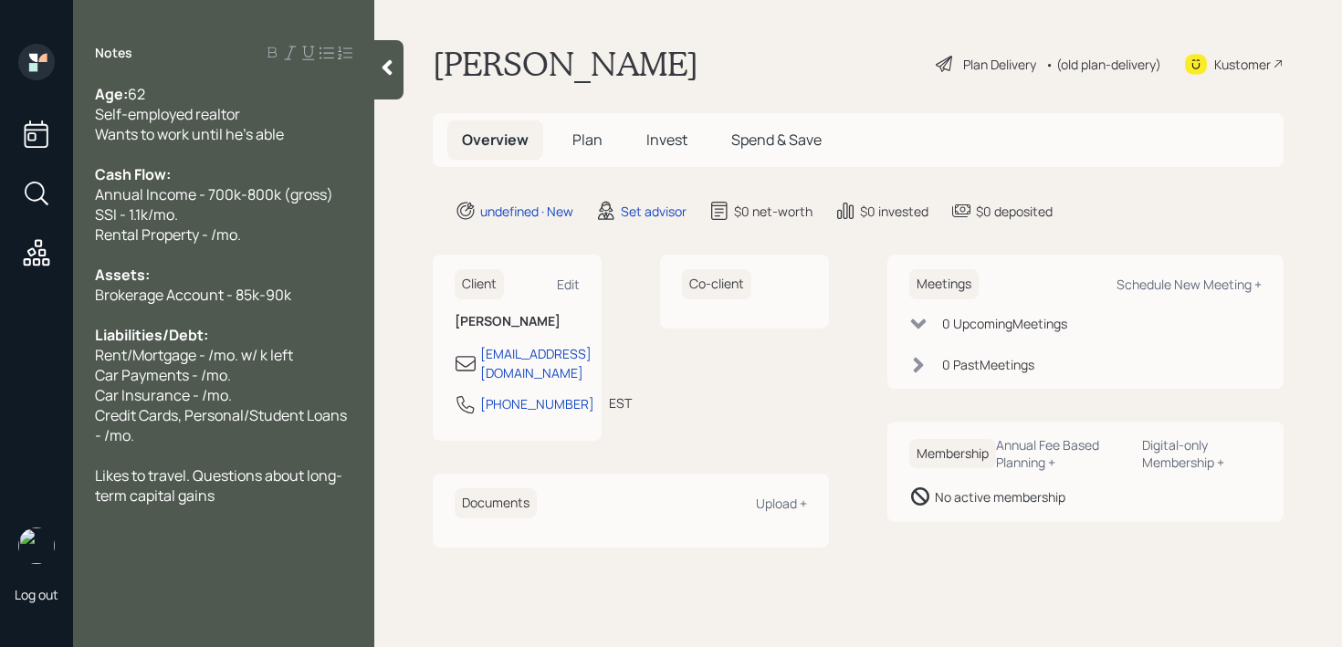
click at [201, 466] on span "Likes to travel. Questions about long-term capital gains" at bounding box center [218, 486] width 247 height 40
click at [210, 425] on span "Credit Cards, Personal/Student Loans - /mo." at bounding box center [222, 425] width 255 height 40
drag, startPoint x: 210, startPoint y: 425, endPoint x: 197, endPoint y: 425, distance: 12.8
click at [197, 425] on span "Credit Cards, Personal/Student Loans - /mo." at bounding box center [222, 425] width 255 height 40
click at [225, 366] on span "Car Payments - /mo." at bounding box center [163, 375] width 136 height 20
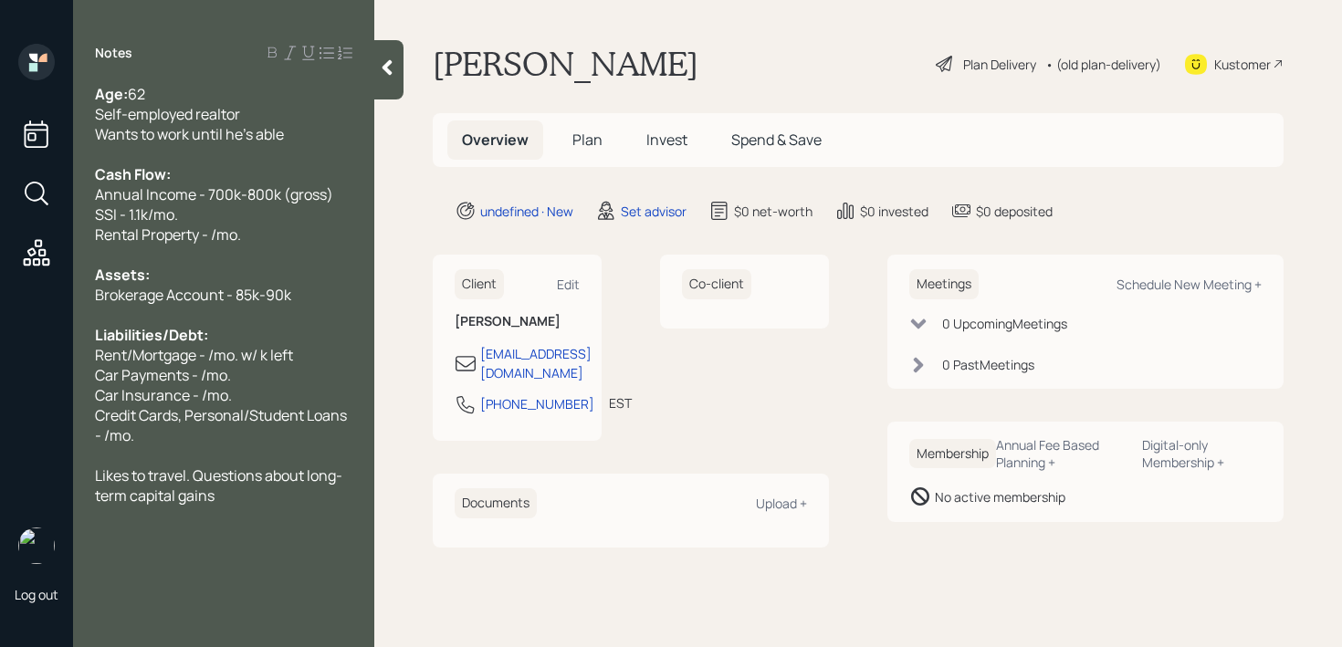
click at [185, 346] on span "Rent/Mortgage - /mo. w/ k left" at bounding box center [194, 355] width 198 height 20
click at [219, 251] on div at bounding box center [223, 255] width 257 height 20
click at [228, 245] on div at bounding box center [223, 255] width 257 height 20
drag, startPoint x: 260, startPoint y: 239, endPoint x: 0, endPoint y: 239, distance: 260.2
click at [0, 239] on div "Log out Notes Age: [DEMOGRAPHIC_DATA] [DEMOGRAPHIC_DATA] realtor Wants to work …" at bounding box center [671, 323] width 1342 height 647
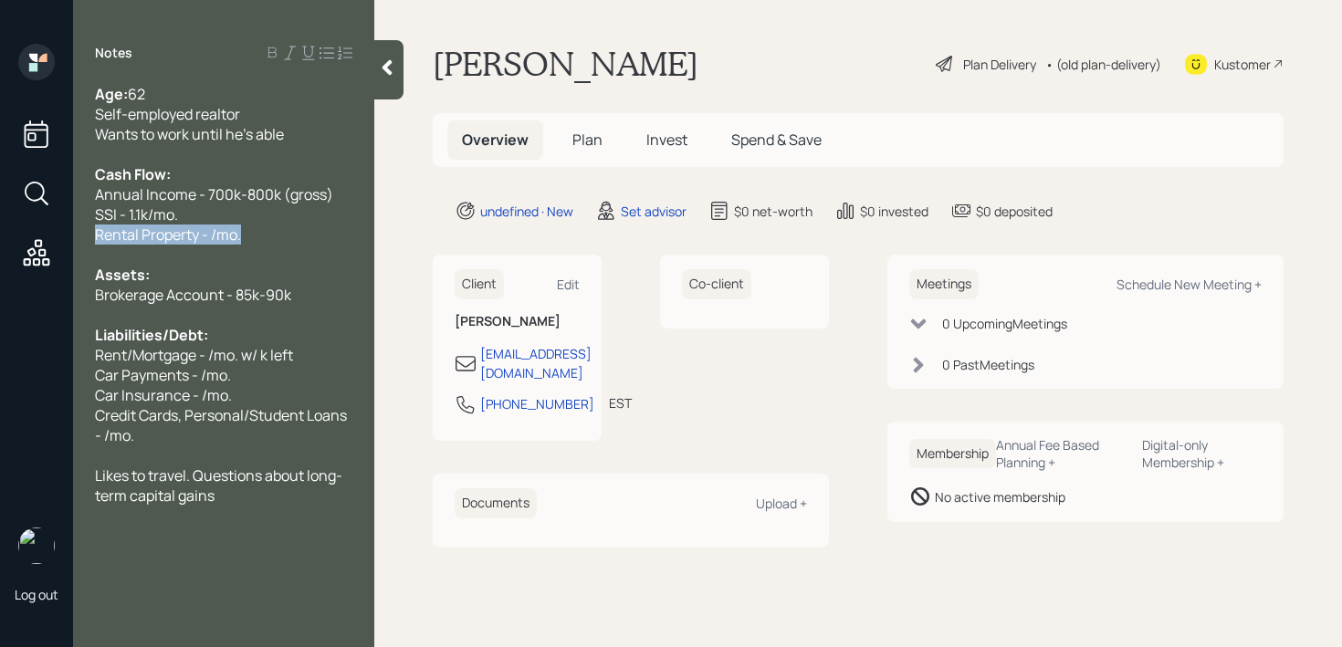
click at [225, 243] on span "Rental Property - /mo." at bounding box center [168, 235] width 146 height 20
click at [210, 238] on span "Rental Property - /mo." at bounding box center [168, 235] width 146 height 20
drag, startPoint x: 88, startPoint y: 241, endPoint x: 0, endPoint y: 241, distance: 87.7
click at [0, 241] on div "Log out Notes Age: [DEMOGRAPHIC_DATA] [DEMOGRAPHIC_DATA] realtor Wants to work …" at bounding box center [671, 323] width 1342 height 647
click at [305, 241] on div "Rental Property - /mo." at bounding box center [223, 235] width 257 height 20
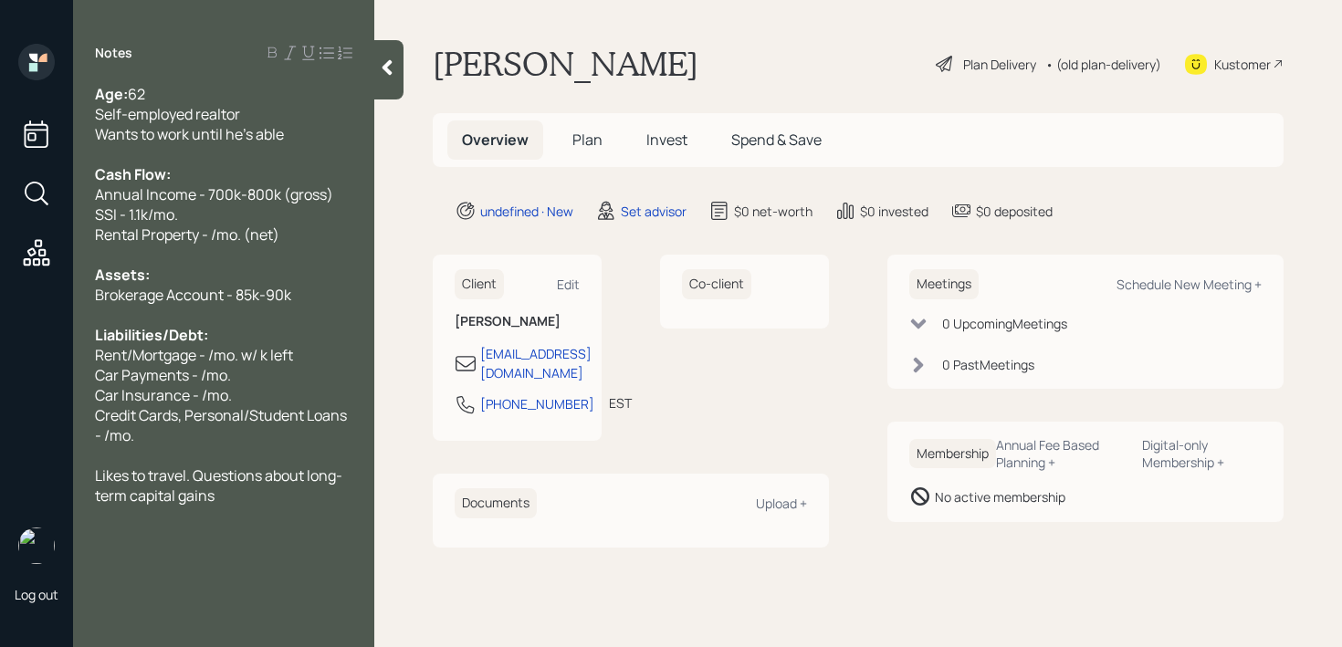
click at [206, 230] on span "Rental Property - /mo. (net)" at bounding box center [187, 235] width 184 height 20
click at [262, 355] on span "Rent/Mortgage - /mo. w/ k left" at bounding box center [194, 355] width 198 height 20
click at [215, 232] on span "Rental Property - /mo. (take home)" at bounding box center [210, 235] width 231 height 20
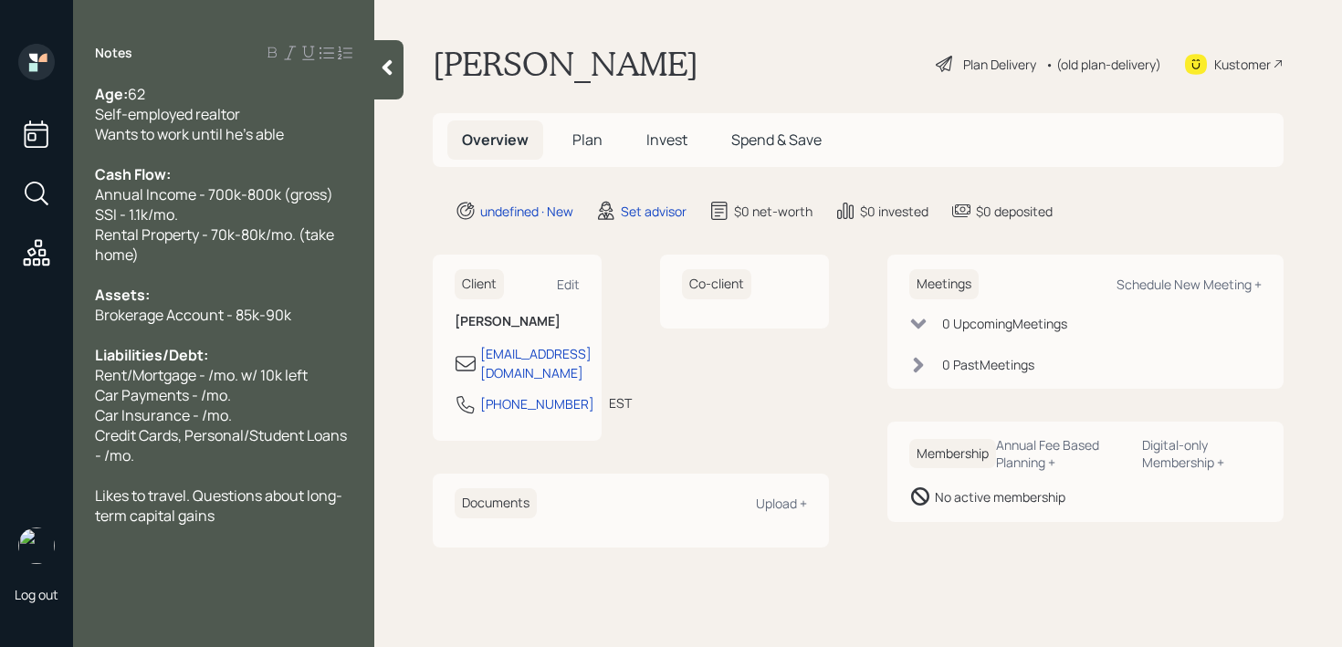
click at [281, 256] on div "Rental Property - 70k-80k/mo. (take home)" at bounding box center [223, 245] width 257 height 40
click at [212, 375] on span "Rent/Mortgage - /mo. w/ 10k left" at bounding box center [201, 375] width 213 height 20
drag, startPoint x: 135, startPoint y: 372, endPoint x: 5, endPoint y: 372, distance: 129.7
click at [6, 372] on div "Log out Notes Age: [DEMOGRAPHIC_DATA] [DEMOGRAPHIC_DATA] realtor Wants to work …" at bounding box center [671, 323] width 1342 height 647
click at [213, 373] on span "1 Mortgage - /mo. w/ 10k left" at bounding box center [187, 375] width 184 height 20
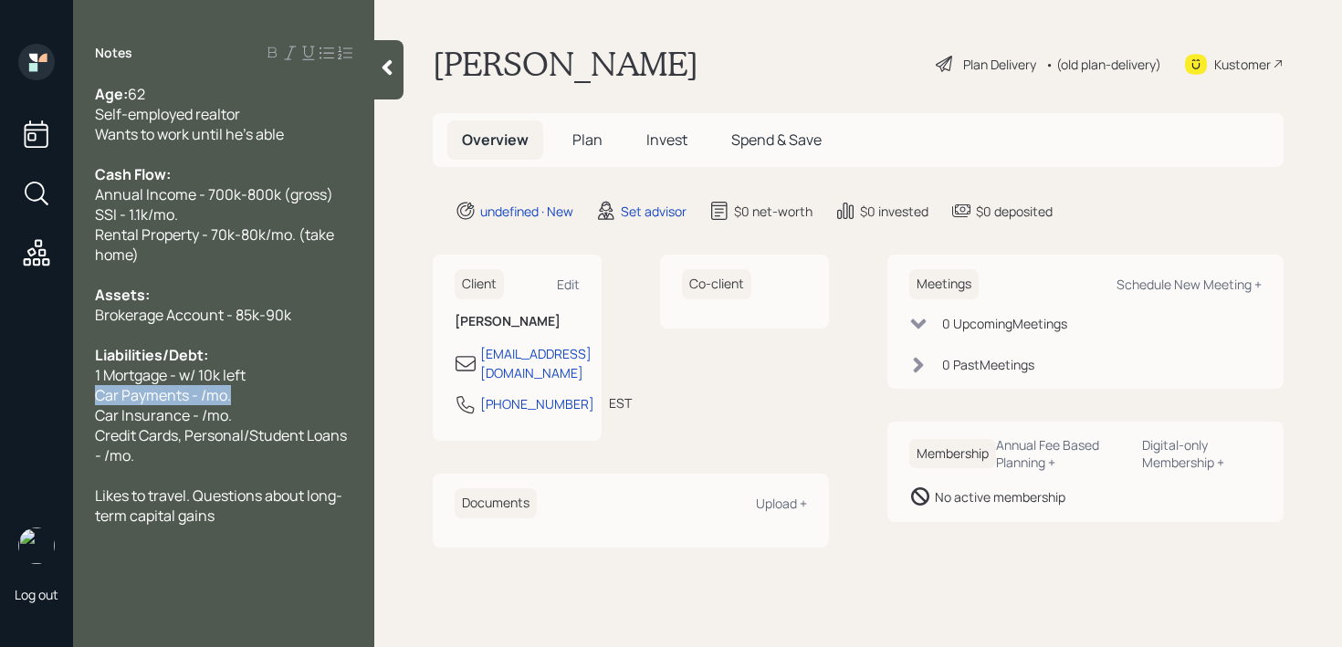
drag, startPoint x: 248, startPoint y: 398, endPoint x: 0, endPoint y: 398, distance: 248.4
click at [0, 398] on div "Log out Notes Age: [DEMOGRAPHIC_DATA] [DEMOGRAPHIC_DATA] realtor Wants to work …" at bounding box center [671, 323] width 1342 height 647
click at [186, 410] on span "Car Insurance - /mo." at bounding box center [163, 415] width 137 height 20
drag, startPoint x: 249, startPoint y: 393, endPoint x: 58, endPoint y: 393, distance: 191.7
click at [58, 393] on div "Log out Notes Age: [DEMOGRAPHIC_DATA] [DEMOGRAPHIC_DATA] realtor Wants to work …" at bounding box center [671, 323] width 1342 height 647
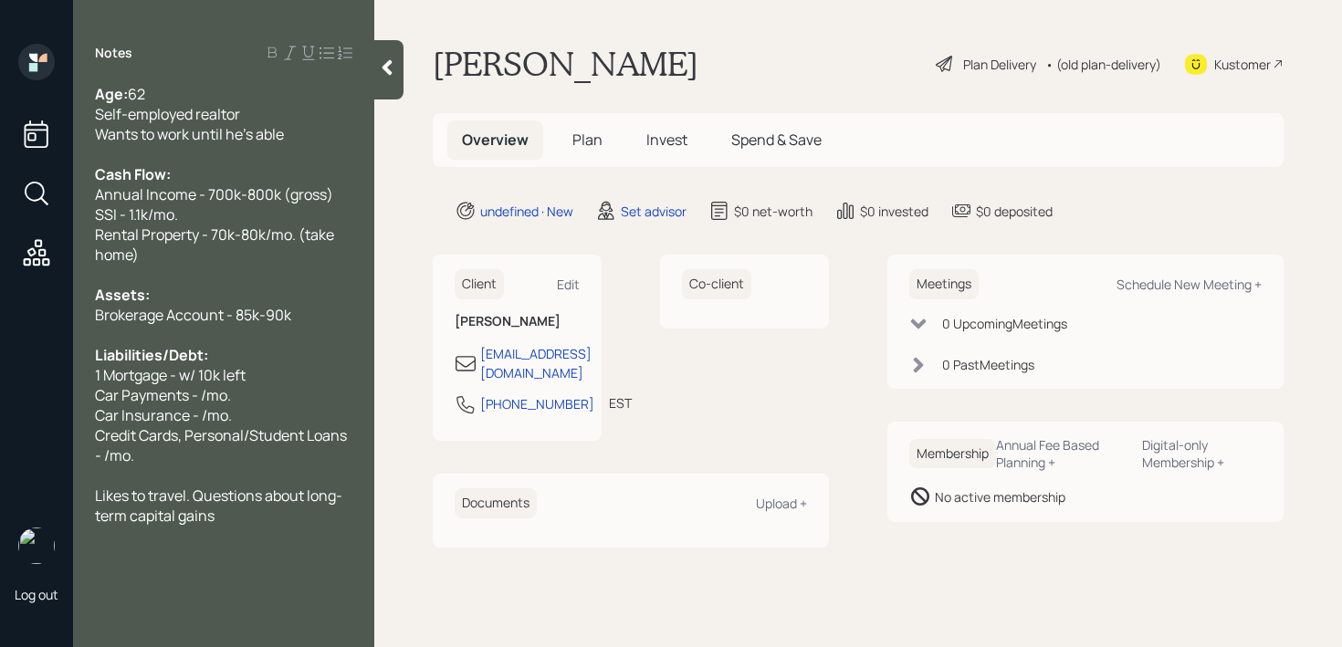
click at [176, 368] on span "1 Mortgage - w/ 10k left" at bounding box center [170, 375] width 151 height 20
click at [259, 372] on div "1 Mortgage - w/ 10k left" at bounding box center [223, 375] width 257 height 20
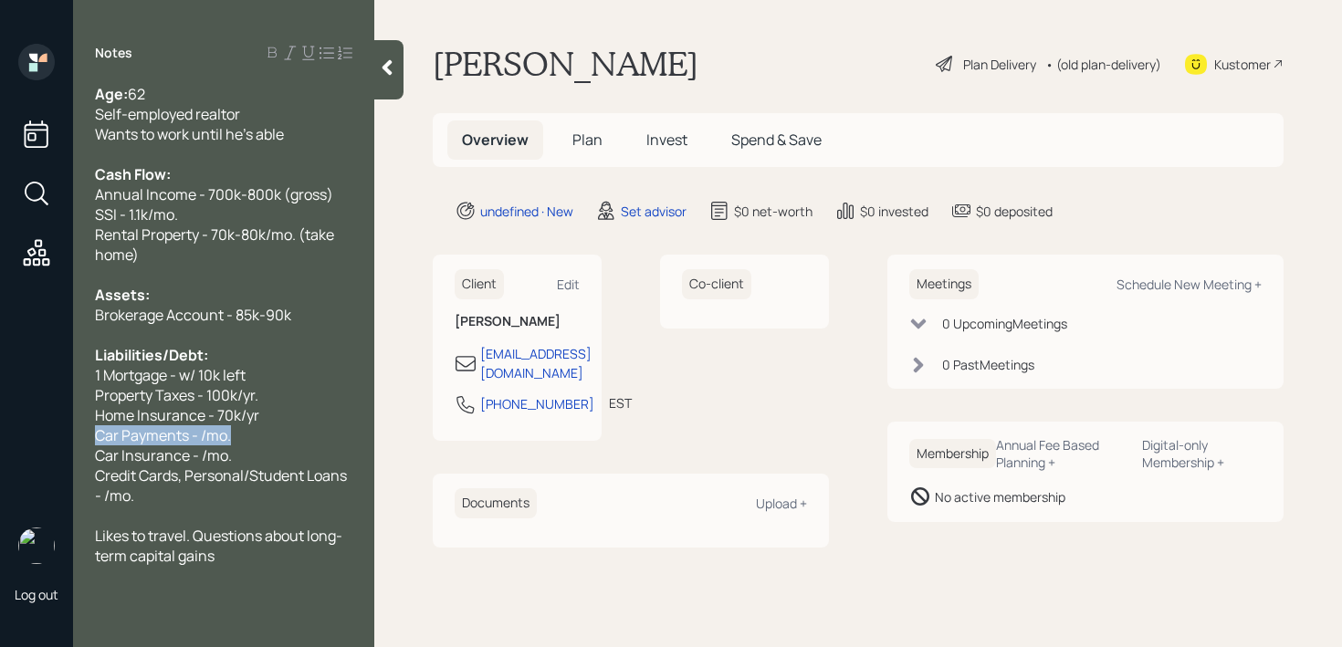
drag, startPoint x: 257, startPoint y: 442, endPoint x: 0, endPoint y: 442, distance: 257.5
click at [0, 442] on div "Log out Notes Age: [DEMOGRAPHIC_DATA] [DEMOGRAPHIC_DATA] realtor Wants to work …" at bounding box center [671, 323] width 1342 height 647
click at [157, 428] on span "Car Payments - /mo." at bounding box center [163, 435] width 136 height 20
drag, startPoint x: 245, startPoint y: 436, endPoint x: 0, endPoint y: 436, distance: 244.7
click at [0, 436] on div "Log out Notes Age: [DEMOGRAPHIC_DATA] [DEMOGRAPHIC_DATA] realtor Wants to work …" at bounding box center [671, 323] width 1342 height 647
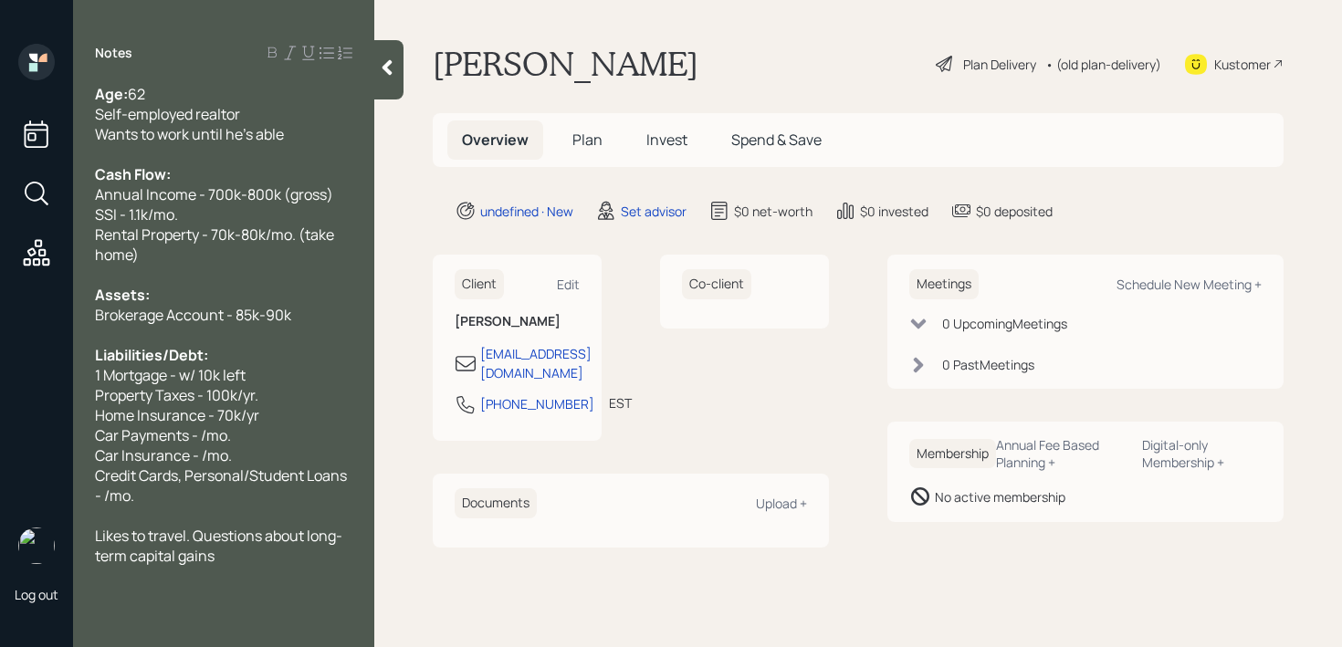
click at [330, 452] on div "Car Insurance - /mo." at bounding box center [223, 456] width 257 height 20
click at [270, 388] on div "Property Taxes - 100k/yr." at bounding box center [223, 395] width 257 height 20
click at [209, 432] on span "Car Payments - /mo." at bounding box center [163, 435] width 136 height 20
click at [215, 446] on span "Car Insurance - /mo." at bounding box center [163, 456] width 137 height 20
drag, startPoint x: 237, startPoint y: 446, endPoint x: 0, endPoint y: 446, distance: 237.4
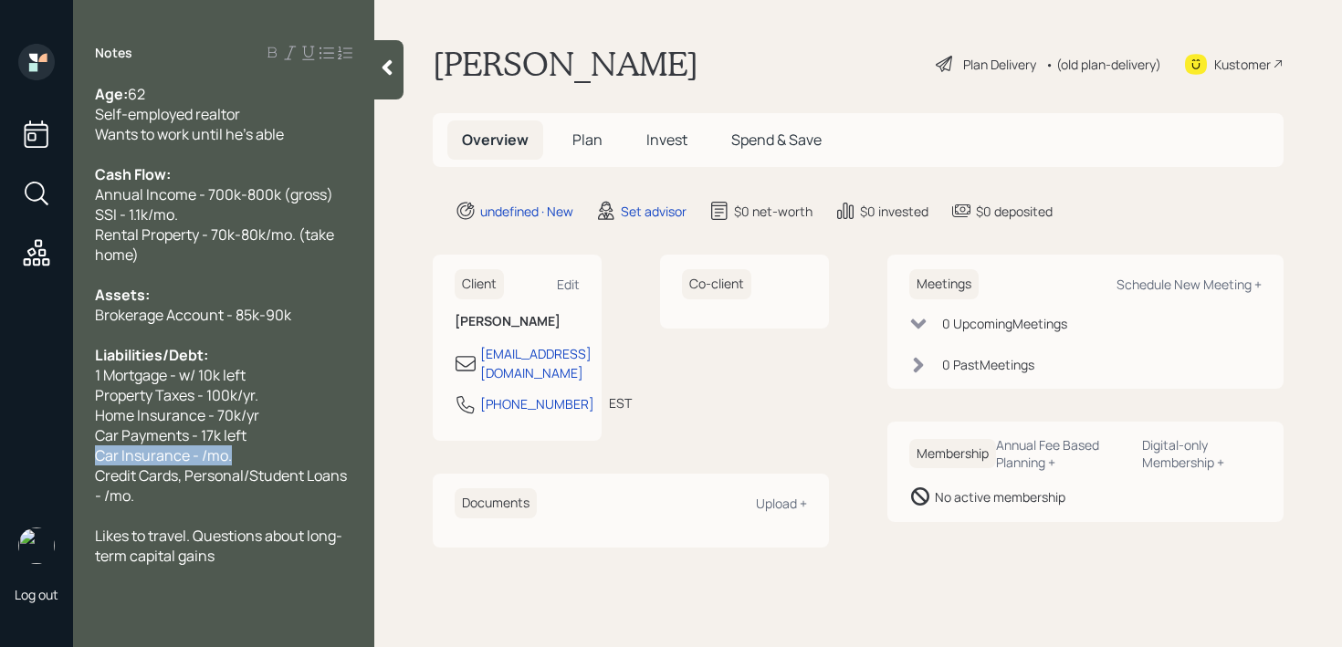
click at [0, 446] on div "Log out Notes Age: [DEMOGRAPHIC_DATA] [DEMOGRAPHIC_DATA] realtor Wants to work …" at bounding box center [671, 323] width 1342 height 647
click at [190, 468] on span "Credit Cards, Personal/Student Loans - /mo." at bounding box center [222, 486] width 255 height 40
click at [255, 457] on div "Car Insurance - /mo." at bounding box center [223, 456] width 257 height 20
click at [202, 454] on span "Car Insurance - /mo." at bounding box center [163, 456] width 137 height 20
click at [272, 468] on span "Credit Cards, Personal/Student Loans - /mo." at bounding box center [222, 486] width 255 height 40
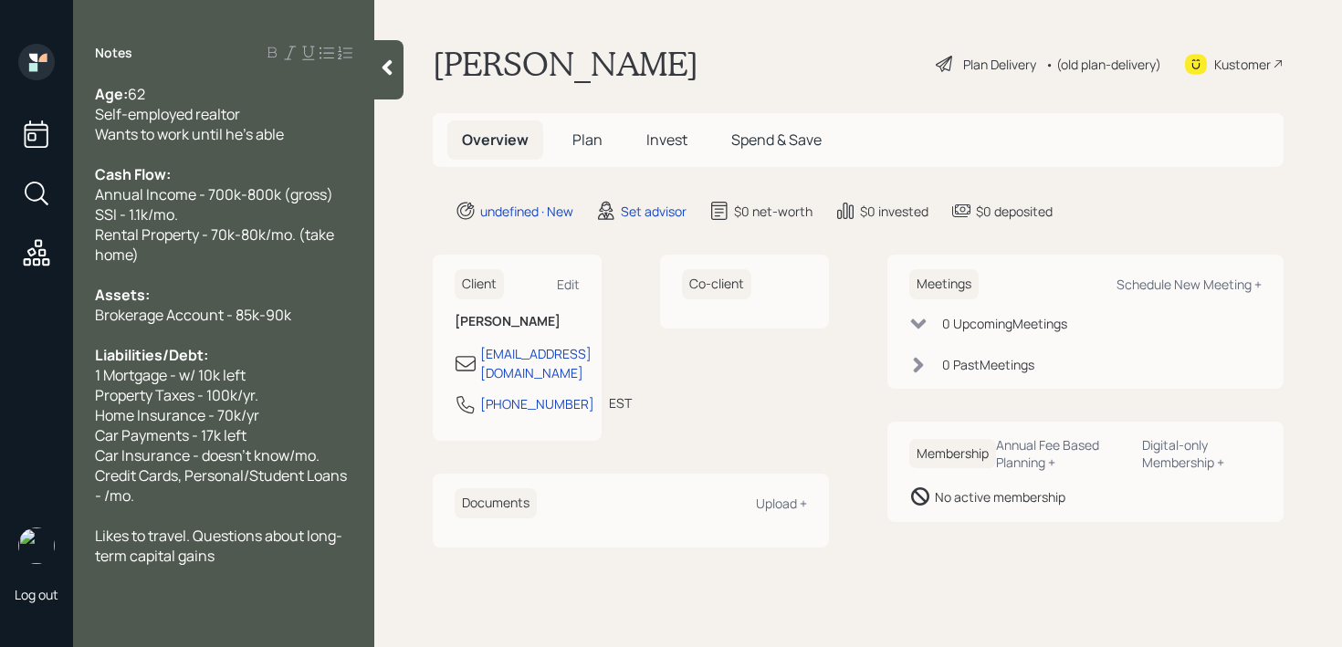
click at [259, 490] on div "Credit Cards, Personal/Student Loans - /mo." at bounding box center [223, 486] width 257 height 40
drag, startPoint x: 259, startPoint y: 490, endPoint x: 25, endPoint y: 477, distance: 235.1
click at [25, 477] on div "Log out Notes Age: [DEMOGRAPHIC_DATA] [DEMOGRAPHIC_DATA] realtor Wants to work …" at bounding box center [671, 323] width 1342 height 647
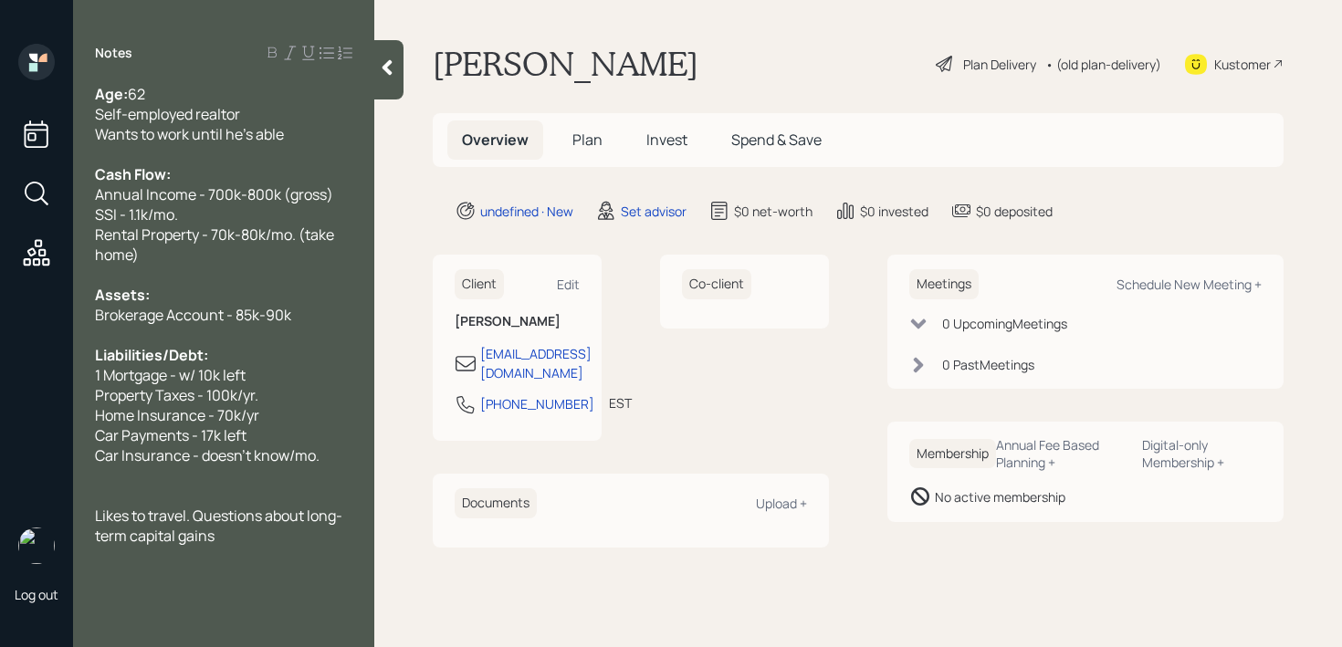
click at [262, 378] on div "1 Mortgage - w/ 10k left" at bounding box center [223, 375] width 257 height 20
click at [322, 455] on div "Car Insurance - doesn't know/mo." at bounding box center [223, 456] width 257 height 20
click at [342, 483] on div at bounding box center [223, 476] width 257 height 20
click at [293, 524] on span "Likes to travel. Questions about long-term capital gains" at bounding box center [218, 526] width 247 height 40
click at [295, 529] on div "Likes to travel. Questions about long-term capital gains" at bounding box center [223, 526] width 257 height 40
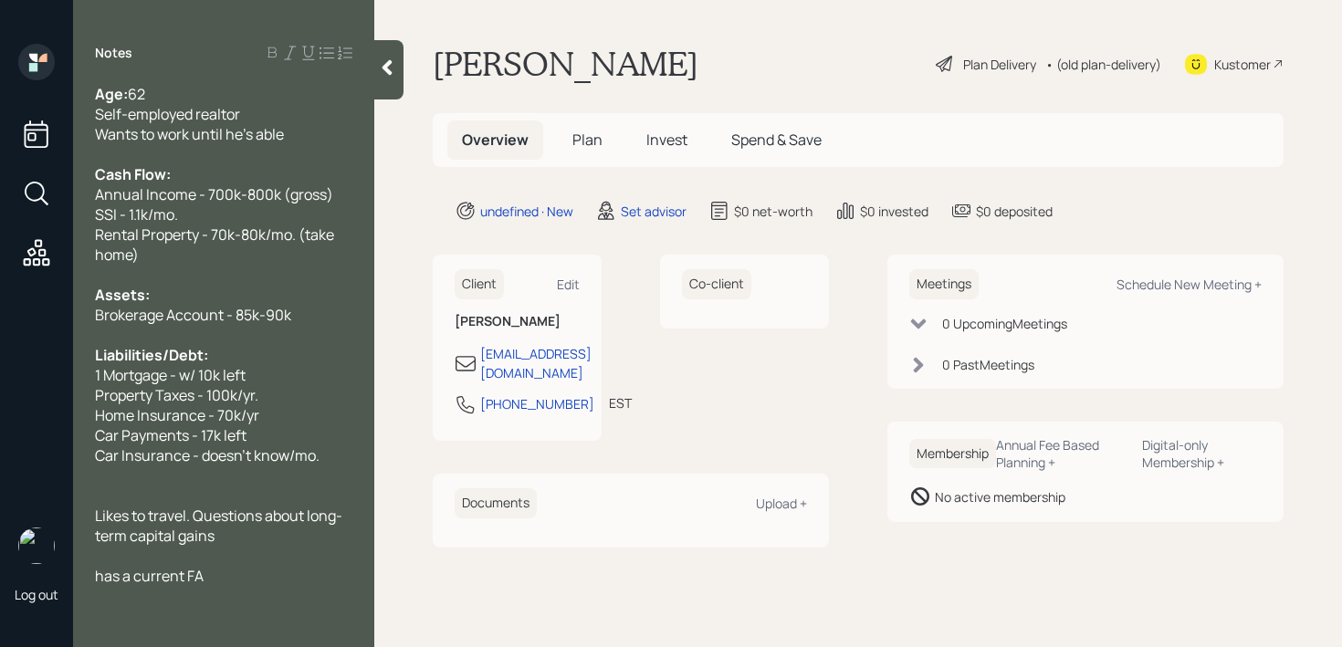
click at [105, 576] on span "has a current FA" at bounding box center [149, 576] width 109 height 20
click at [236, 573] on div "Has a current FA" at bounding box center [223, 576] width 257 height 20
click at [205, 577] on span "Has a current FA but wants to see what else is out there" at bounding box center [207, 586] width 225 height 40
click at [229, 615] on div "Has a current FA that communicates with him but wants to see what else is out t…" at bounding box center [223, 596] width 257 height 60
click at [293, 134] on div "Wants to work until he's able" at bounding box center [223, 134] width 257 height 20
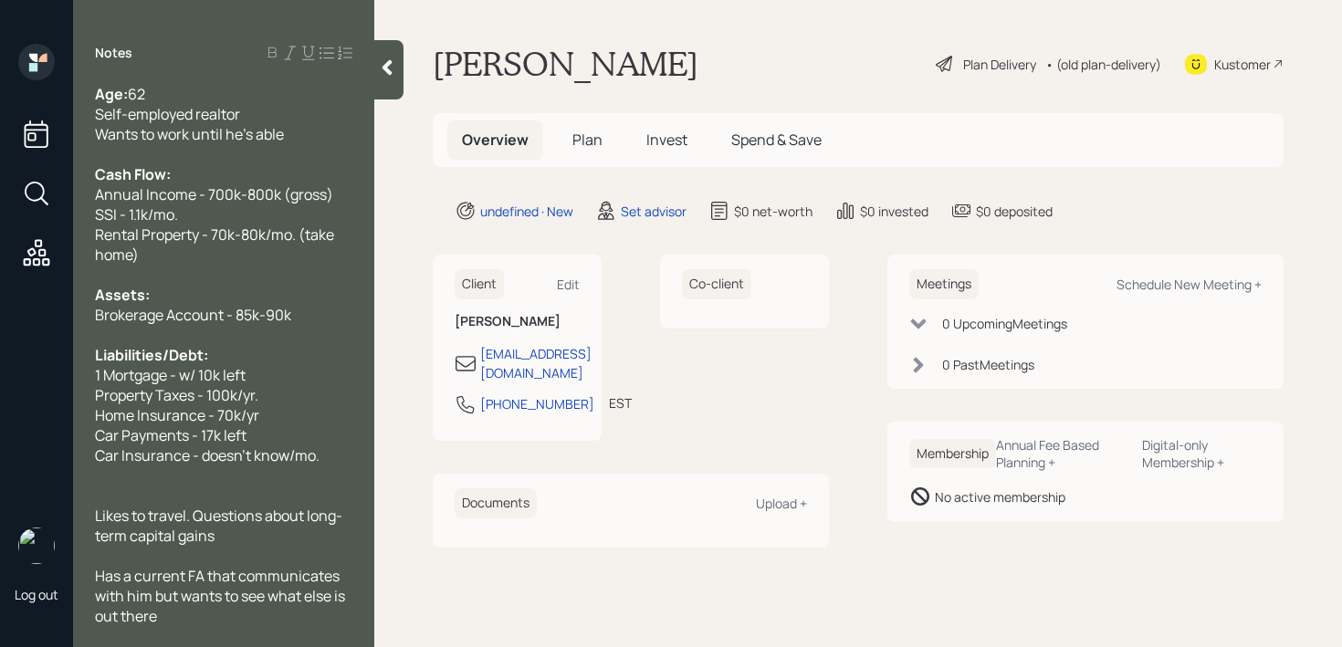
click at [271, 528] on div "Likes to travel. Questions about long-term capital gains" at bounding box center [223, 526] width 257 height 40
click at [282, 492] on div at bounding box center [223, 496] width 257 height 20
click at [1211, 296] on div "Meetings Schedule New Meeting +" at bounding box center [1085, 284] width 352 height 30
click at [1217, 282] on div "Schedule New Meeting +" at bounding box center [1189, 284] width 145 height 17
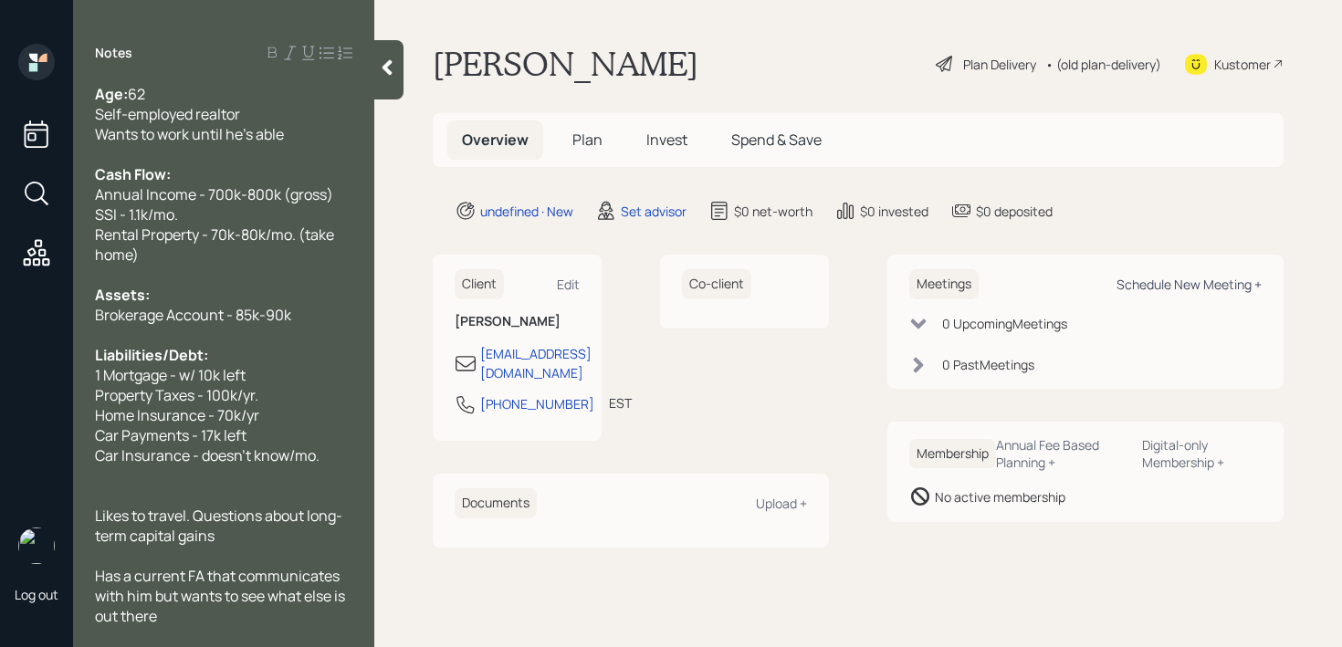
select select "round-[PERSON_NAME]"
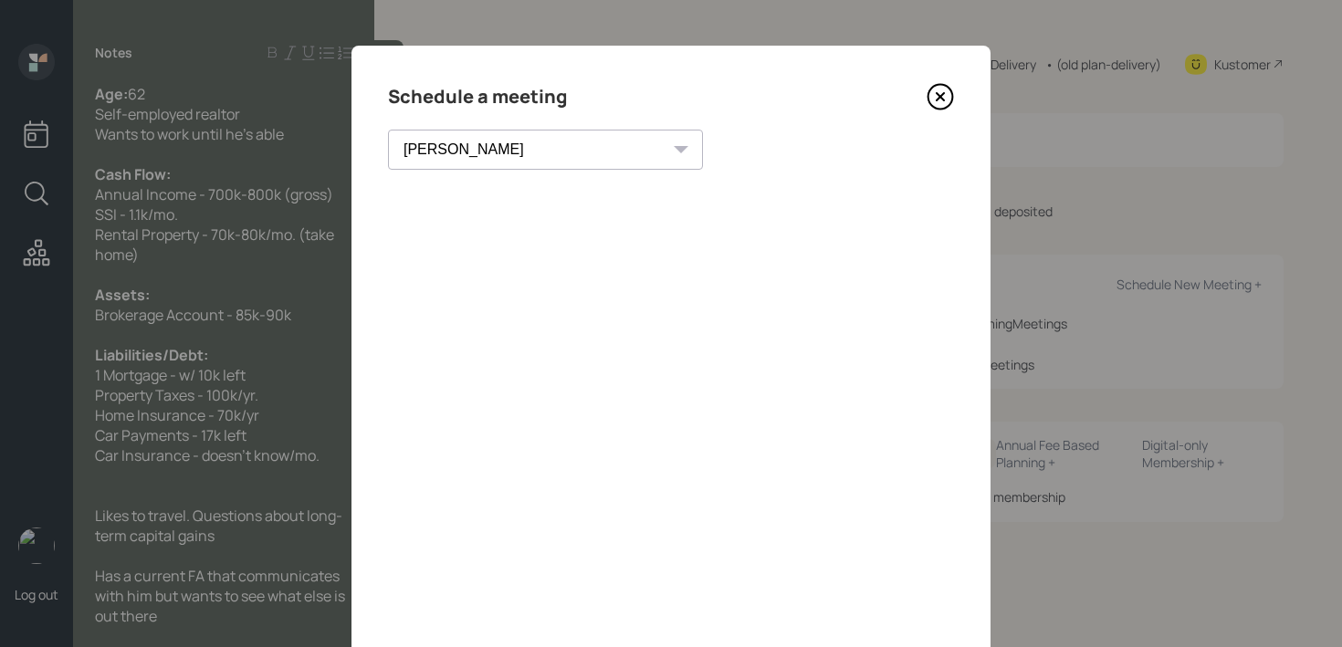
click at [940, 96] on icon at bounding box center [940, 96] width 7 height 7
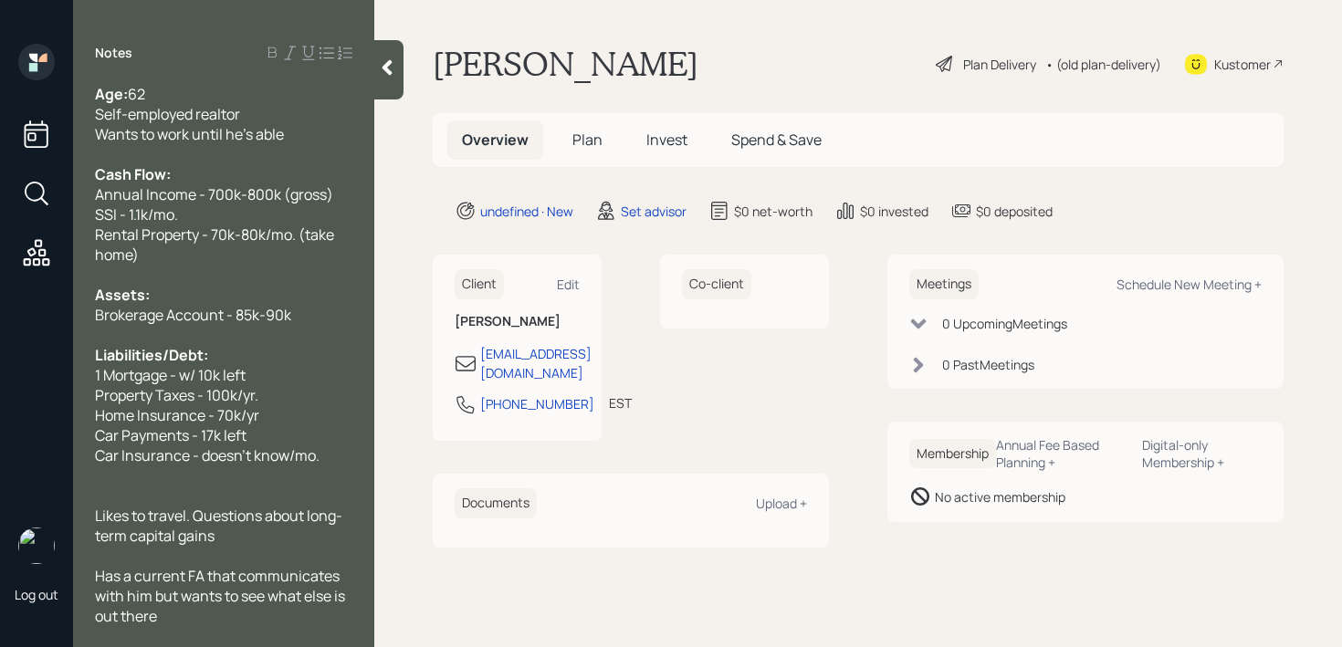
click at [175, 488] on div at bounding box center [223, 496] width 257 height 20
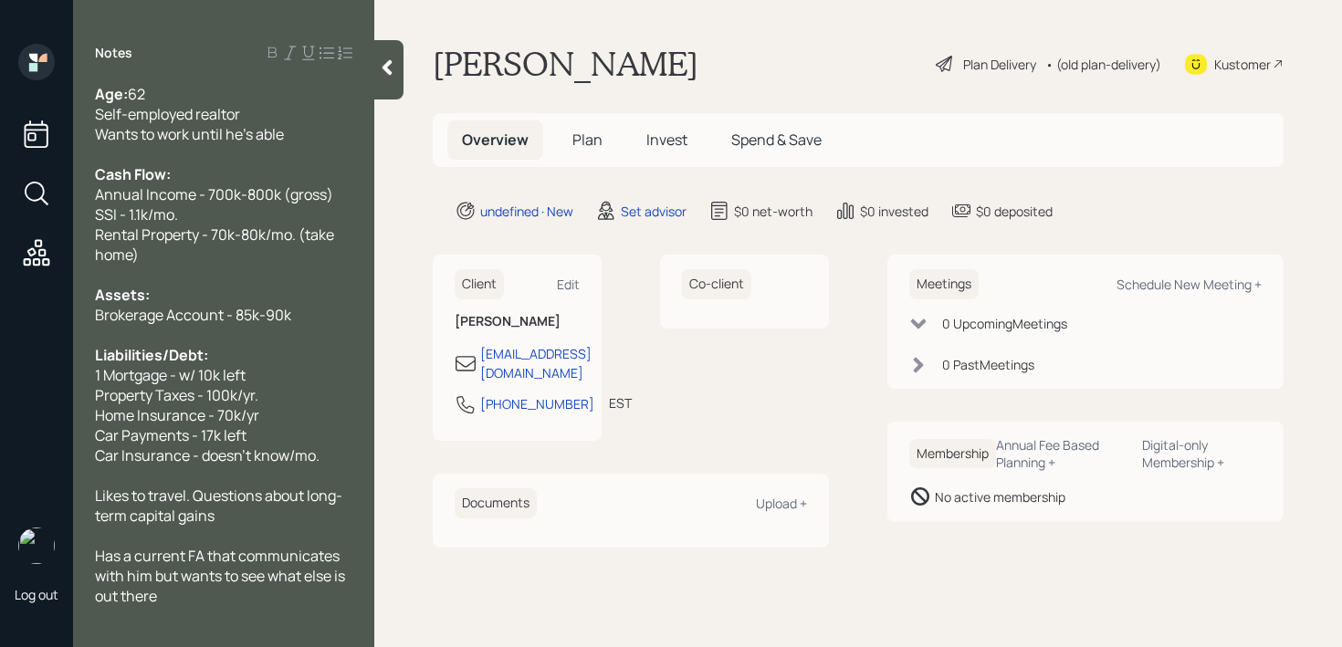
click at [1264, 47] on div "Kustomer" at bounding box center [1234, 64] width 99 height 40
click at [228, 529] on div at bounding box center [223, 536] width 257 height 20
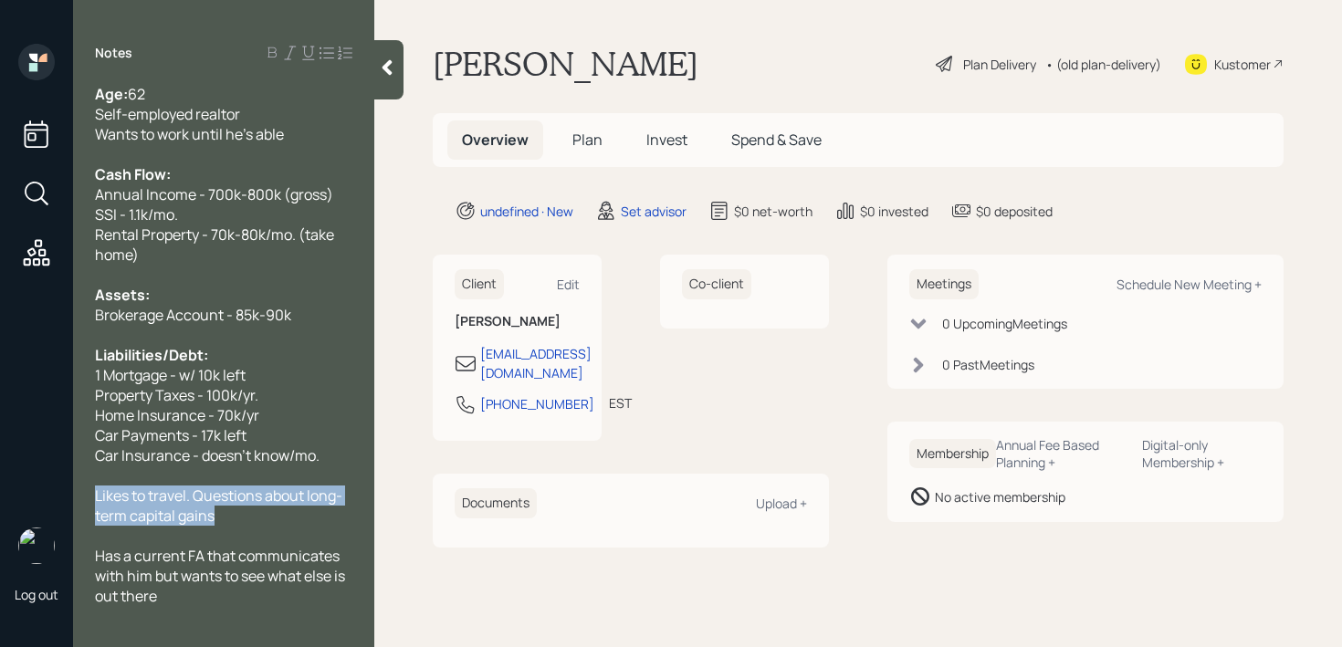
drag, startPoint x: 244, startPoint y: 524, endPoint x: 52, endPoint y: 499, distance: 193.4
click at [52, 499] on div "Log out Notes Age: [DEMOGRAPHIC_DATA] [DEMOGRAPHIC_DATA] realtor Wants to work …" at bounding box center [671, 323] width 1342 height 647
copy span "Likes to travel. Questions about long-term capital gains"
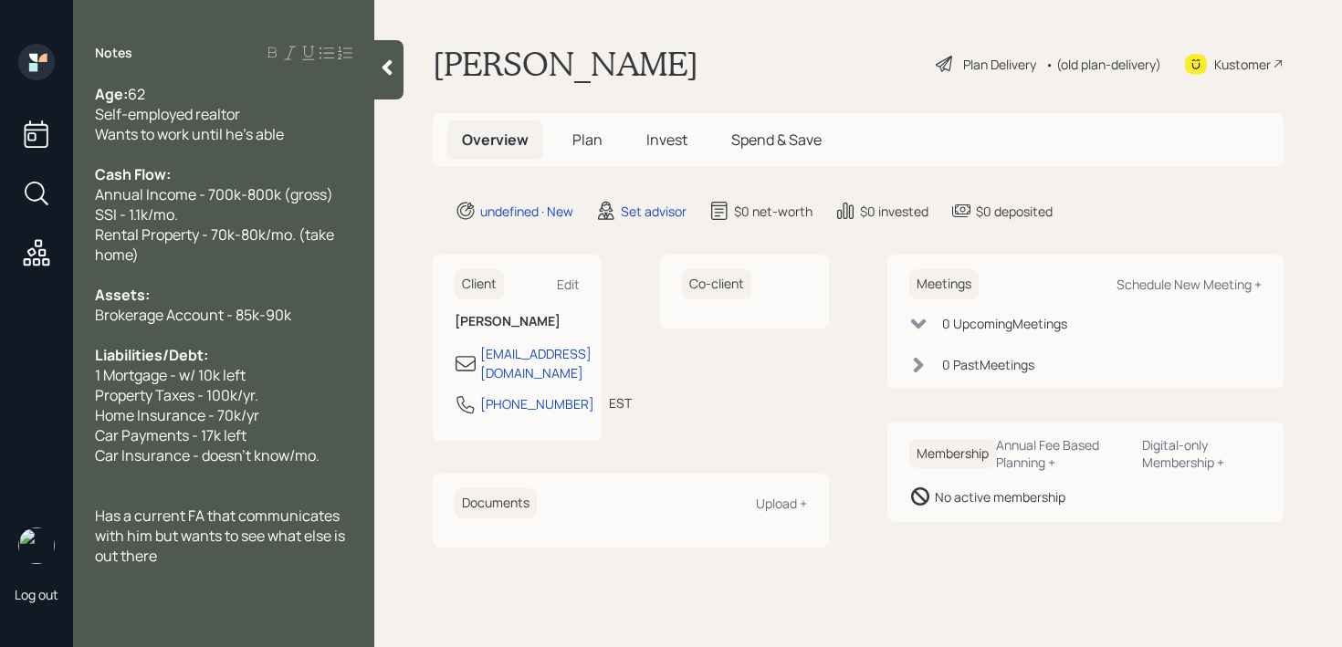
click at [175, 557] on div "Has a current FA that communicates with him but wants to see what else is out t…" at bounding box center [223, 536] width 257 height 60
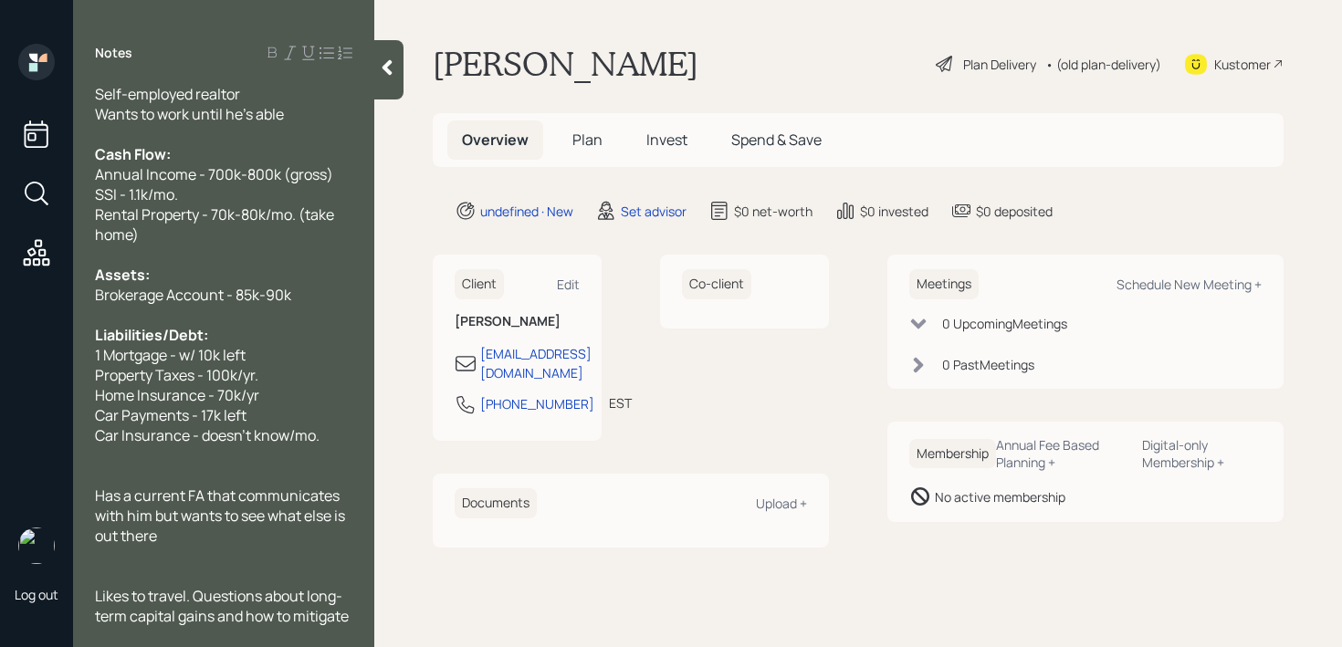
scroll to position [40, 0]
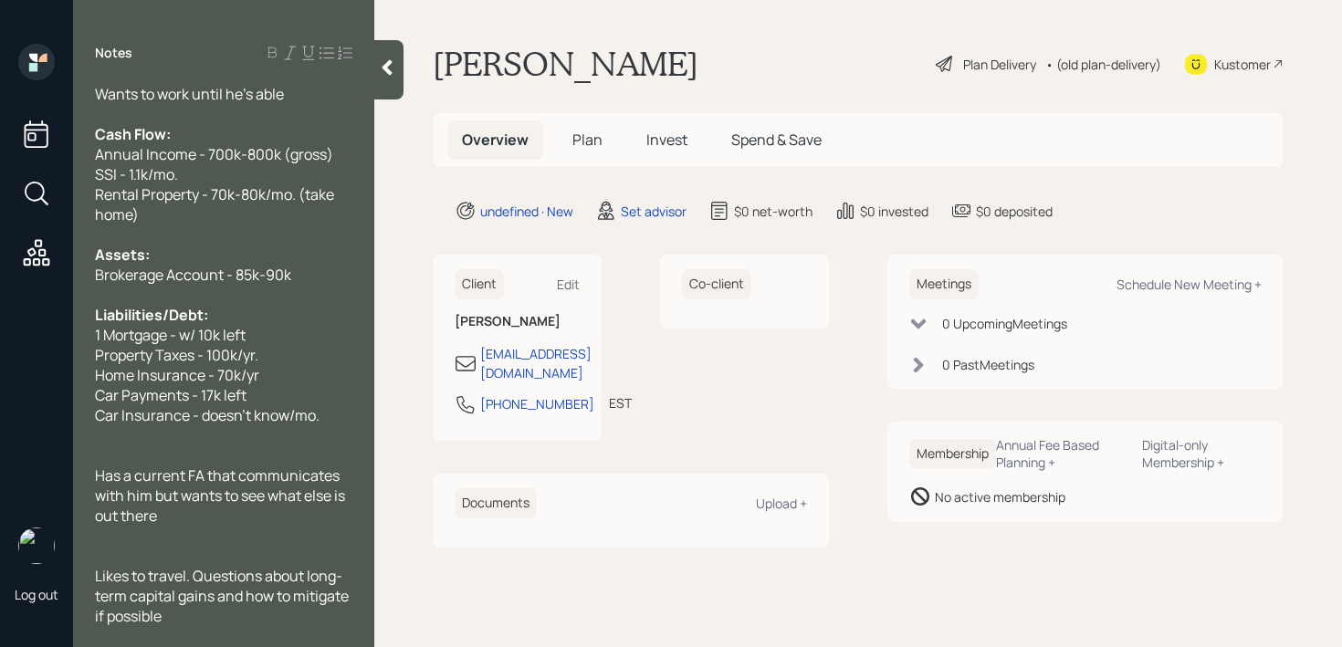
click at [236, 519] on div "Has a current FA that communicates with him but wants to see what else is out t…" at bounding box center [223, 496] width 257 height 60
drag, startPoint x: 194, startPoint y: 615, endPoint x: 219, endPoint y: 602, distance: 28.2
click at [219, 602] on div "Likes to travel. Questions about long-term capital gains and how to mitigate if…" at bounding box center [223, 596] width 257 height 60
click at [289, 512] on div "Has a current FA that communicates with him but wants to see what else is out t…" at bounding box center [223, 496] width 257 height 60
click at [282, 540] on div at bounding box center [223, 536] width 257 height 20
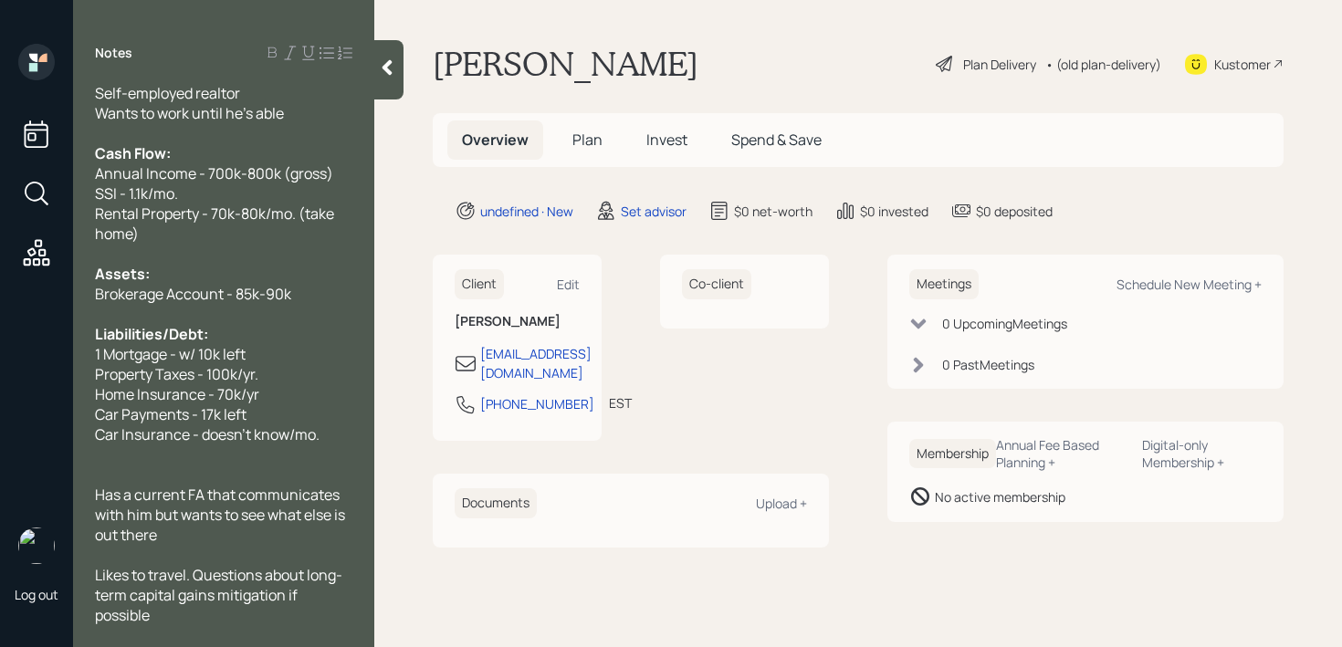
scroll to position [20, 0]
click at [157, 521] on span "Has a current FA that communicates with him but wants to see what else is out t…" at bounding box center [221, 516] width 253 height 60
drag, startPoint x: 342, startPoint y: 500, endPoint x: 237, endPoint y: 500, distance: 105.0
click at [238, 500] on div "Has a current FA that communicates with him but wants to see what else is out t…" at bounding box center [223, 516] width 257 height 60
click at [236, 566] on span "Likes to travel. Questions about long-term capital gains mitigation if possible" at bounding box center [218, 596] width 247 height 60
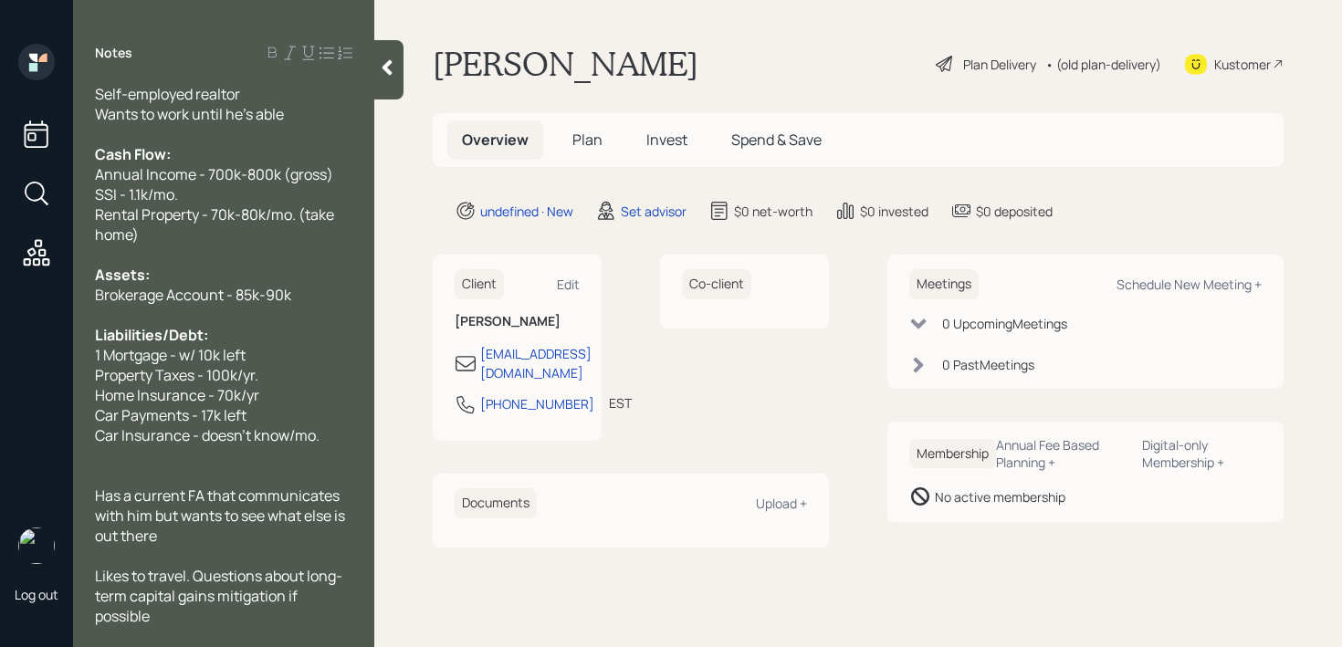
click at [246, 536] on div "Has a current FA that communicates with him but wants to see what else is out t…" at bounding box center [223, 516] width 257 height 60
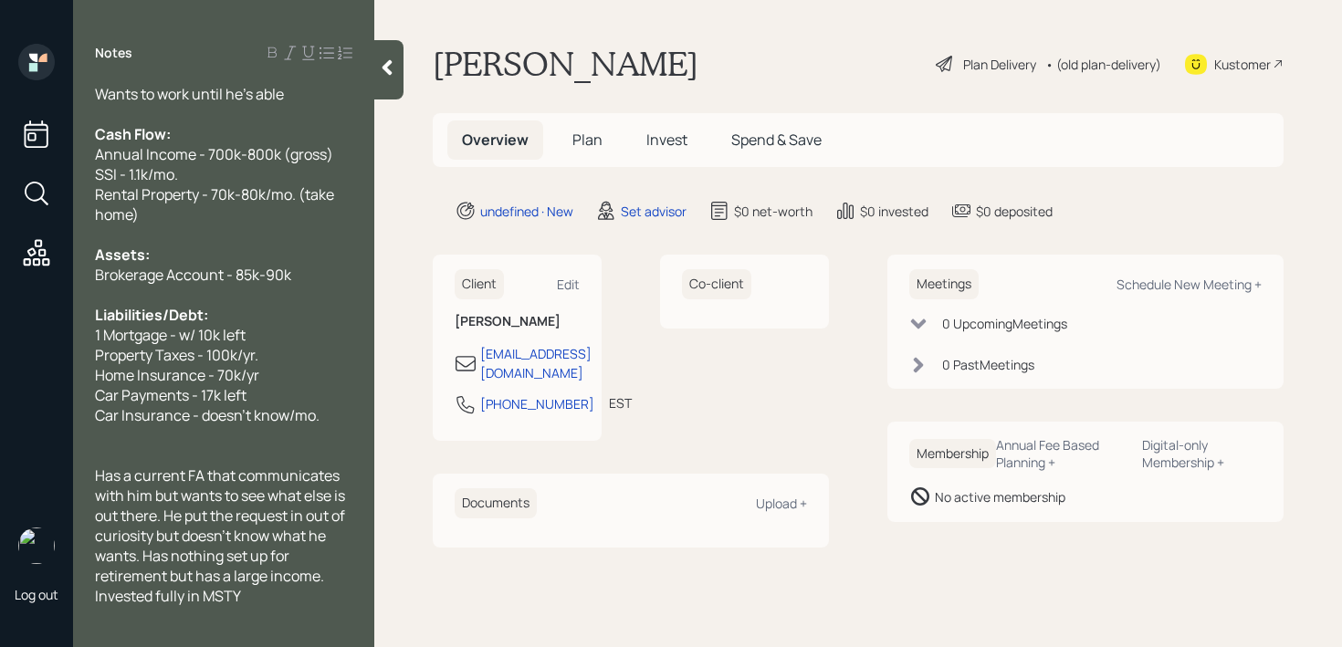
click at [324, 281] on div "Brokerage Account - 85k-90k" at bounding box center [223, 275] width 257 height 20
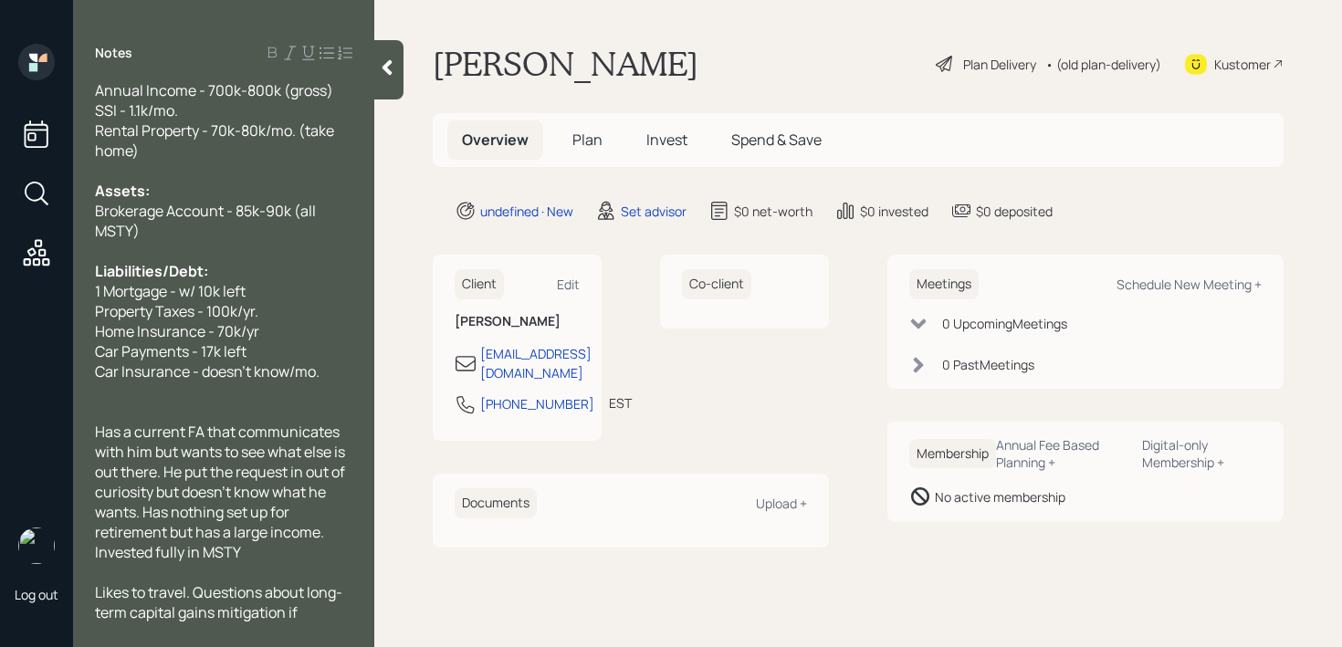
scroll to position [121, 0]
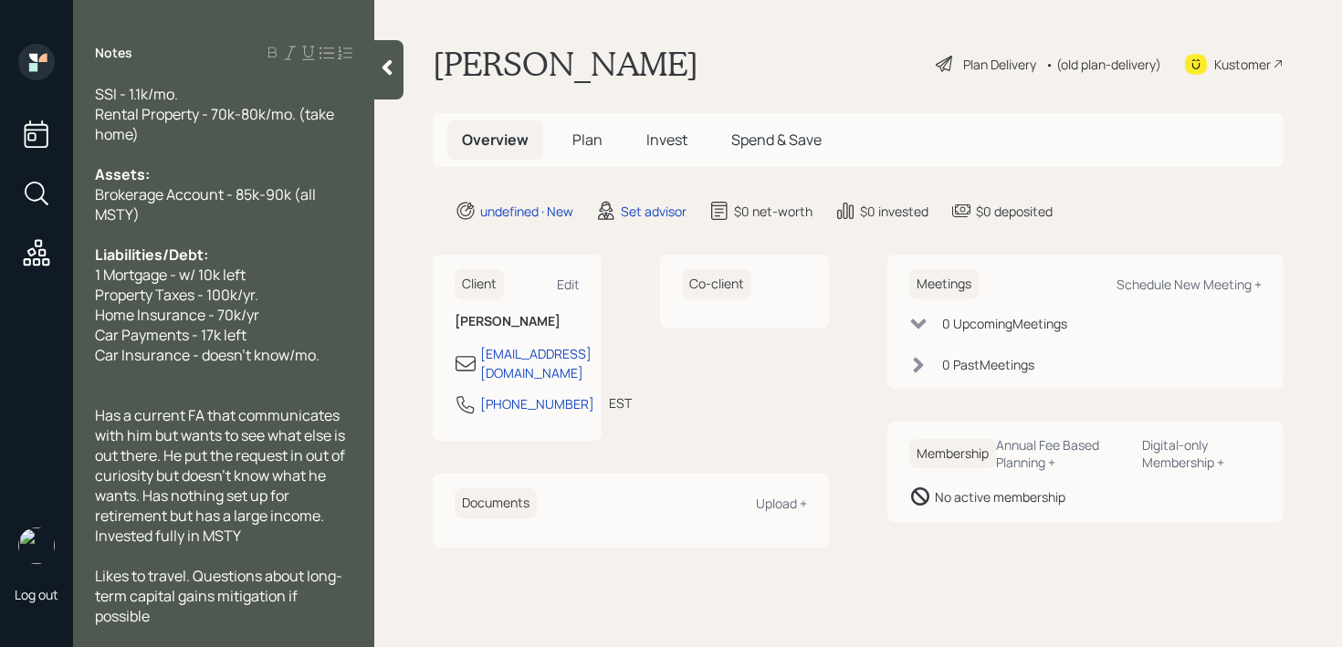
click at [313, 544] on div "Has a current FA that communicates with him but wants to see what else is out t…" at bounding box center [223, 475] width 257 height 141
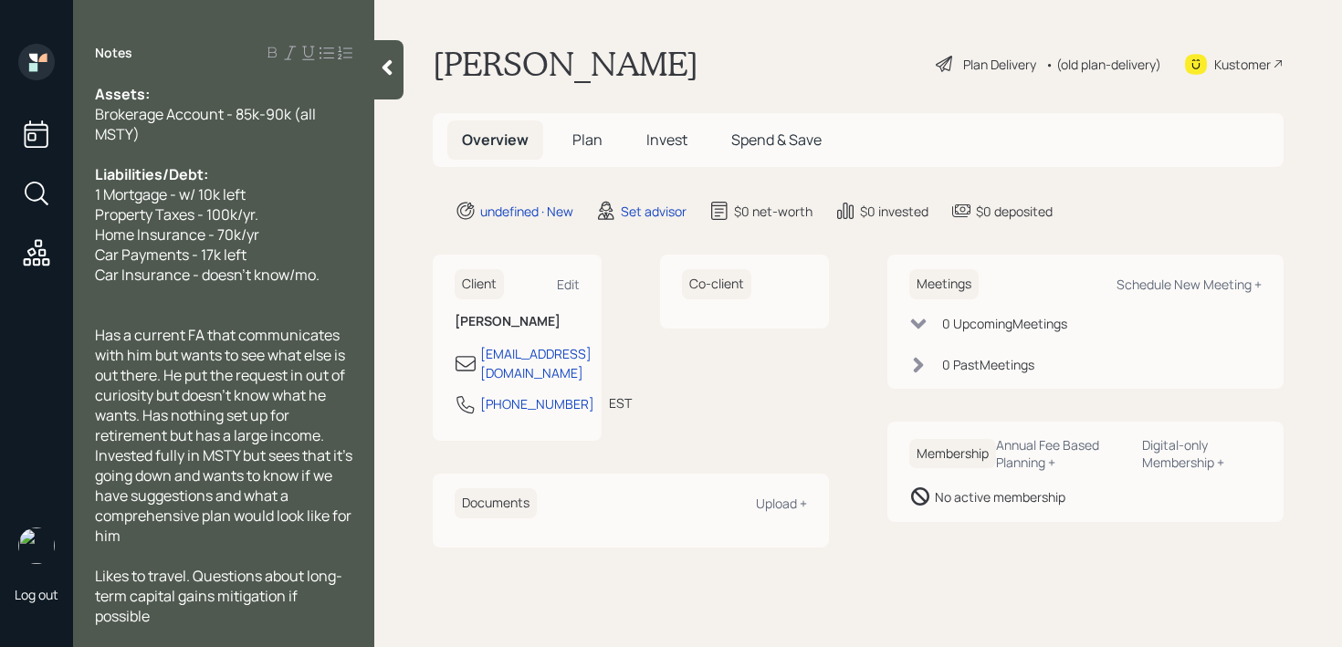
scroll to position [0, 0]
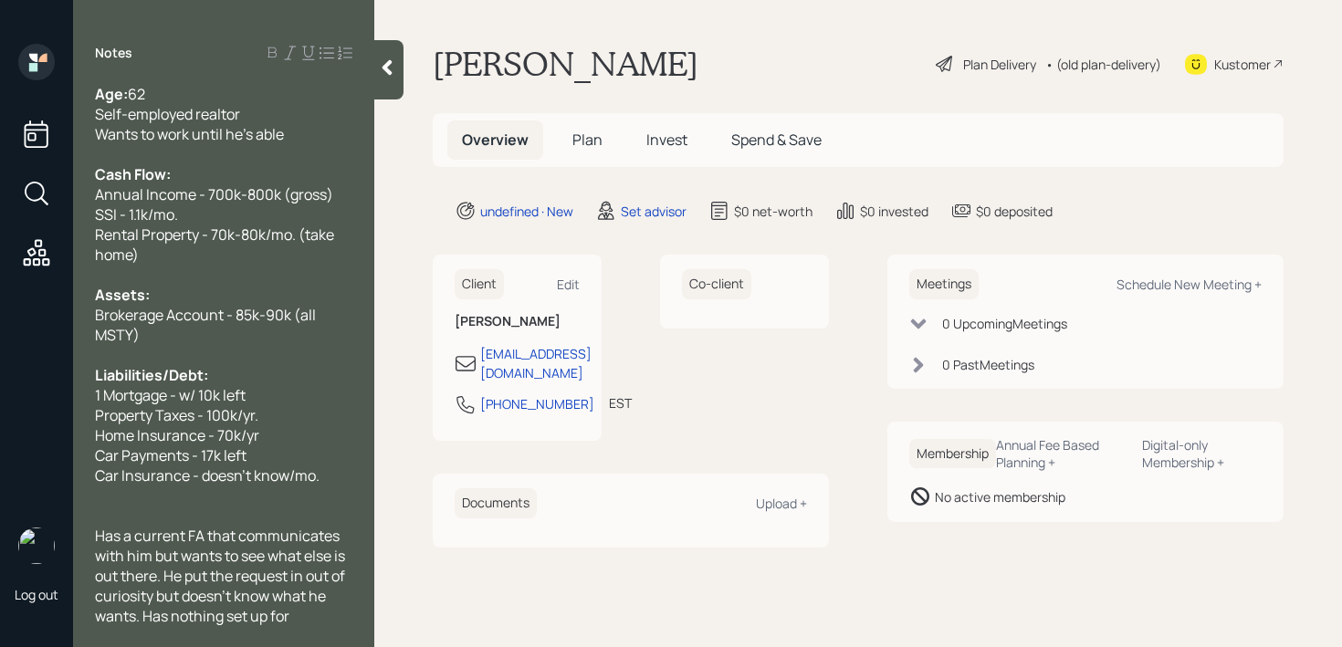
click at [387, 73] on icon at bounding box center [387, 67] width 18 height 18
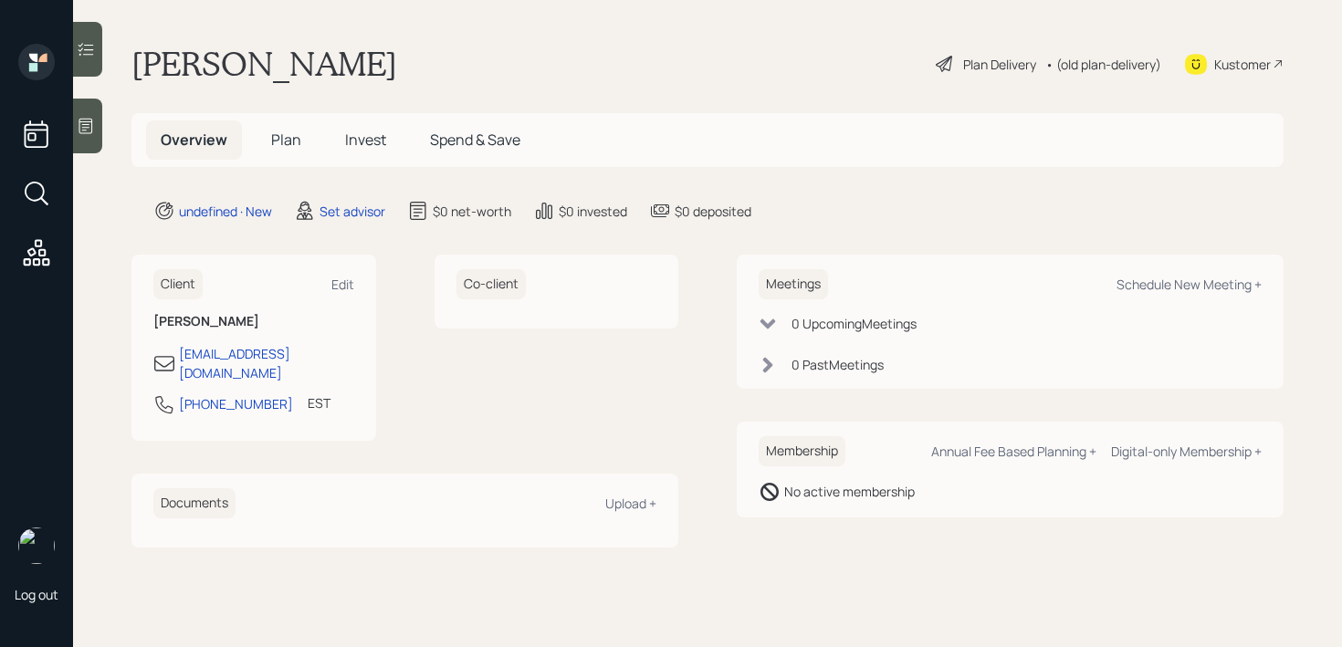
click at [496, 59] on div "[PERSON_NAME] Plan Delivery • (old plan-delivery) Kustomer" at bounding box center [707, 64] width 1152 height 40
